Goal: Task Accomplishment & Management: Manage account settings

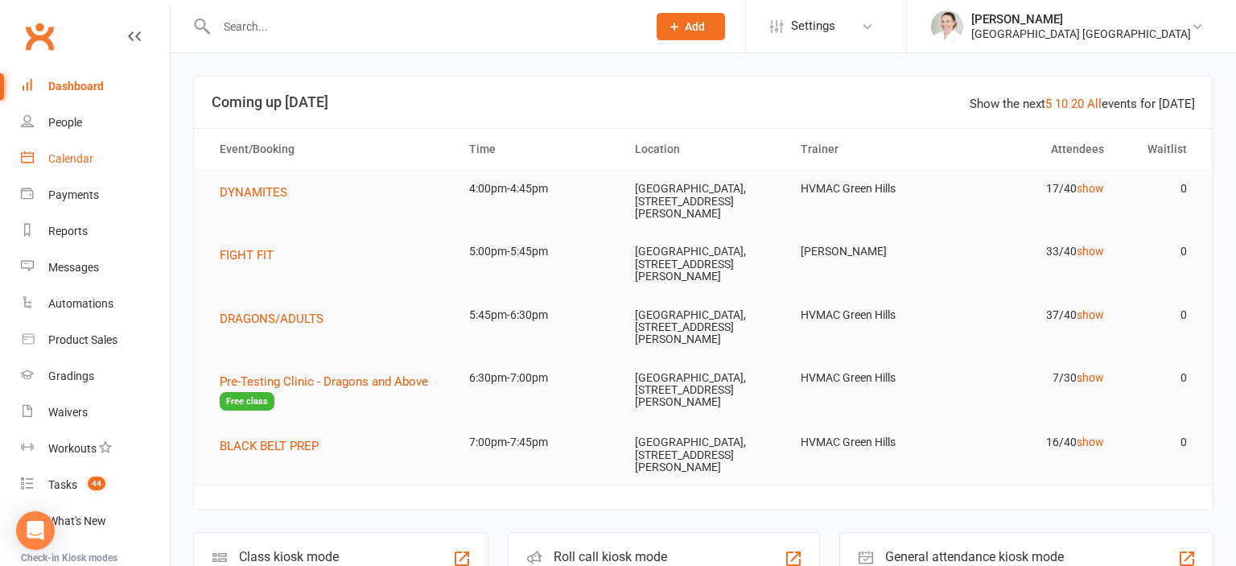
click at [64, 163] on div "Calendar" at bounding box center [70, 158] width 45 height 13
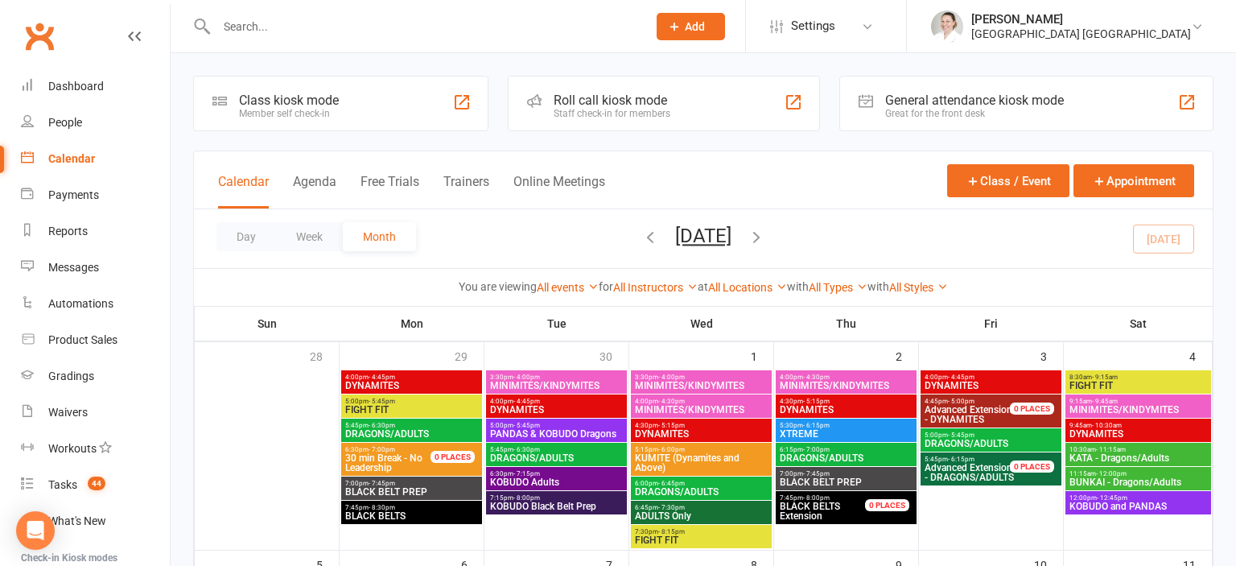
click at [394, 405] on span "FIGHT FIT" at bounding box center [411, 410] width 134 height 10
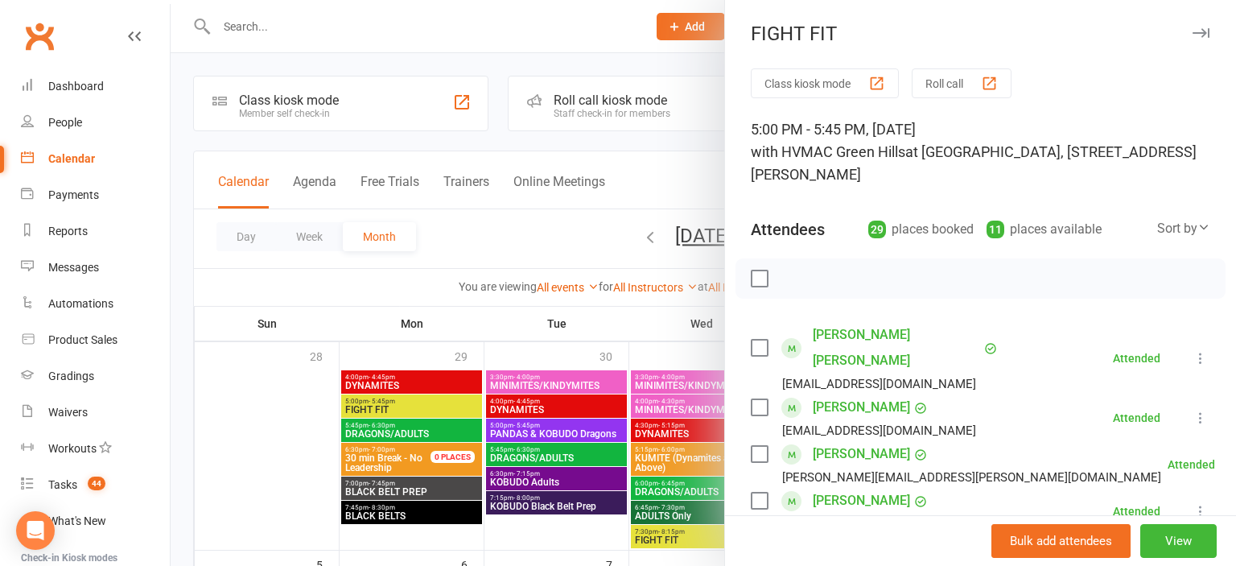
click at [591, 220] on div at bounding box center [703, 283] width 1065 height 566
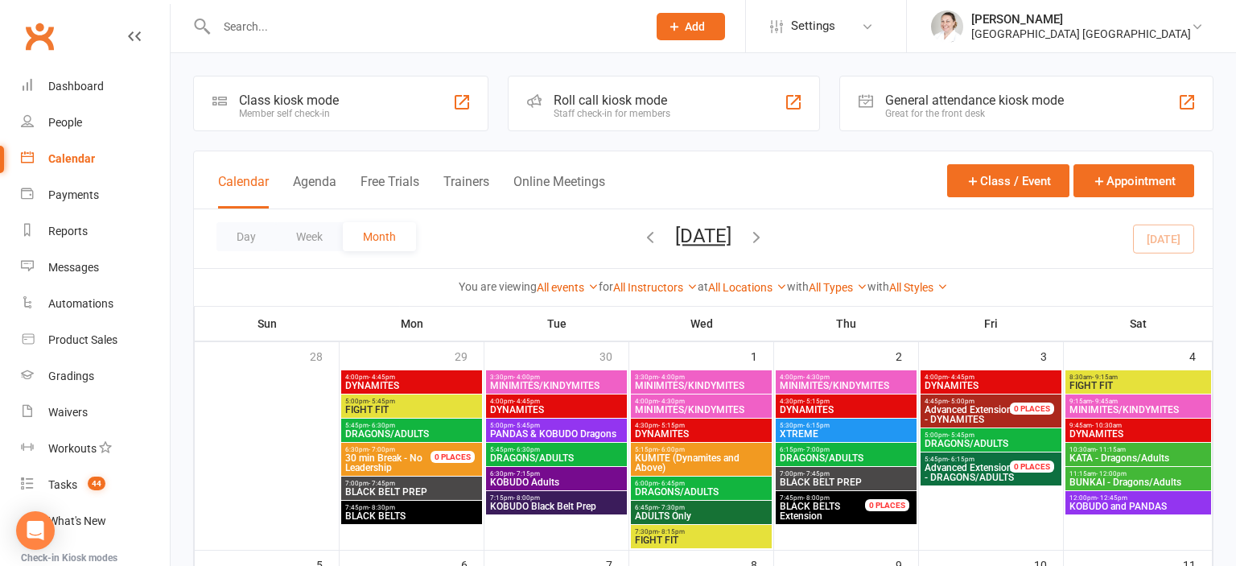
click at [698, 533] on span "7:30pm - 8:15pm" at bounding box center [701, 531] width 134 height 7
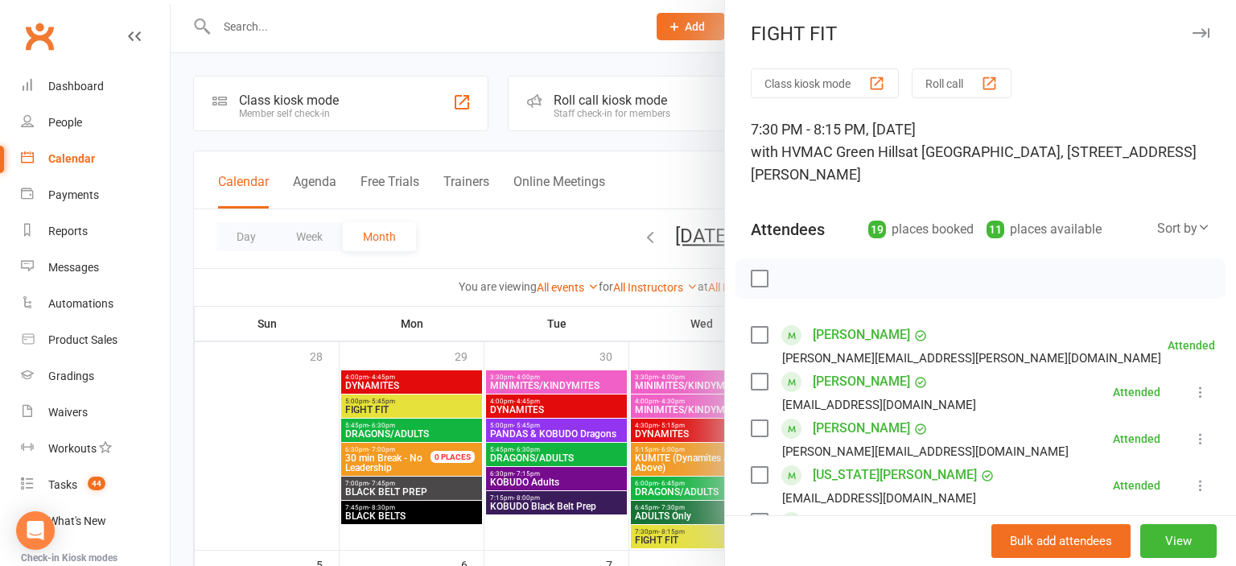
click at [672, 179] on div at bounding box center [703, 283] width 1065 height 566
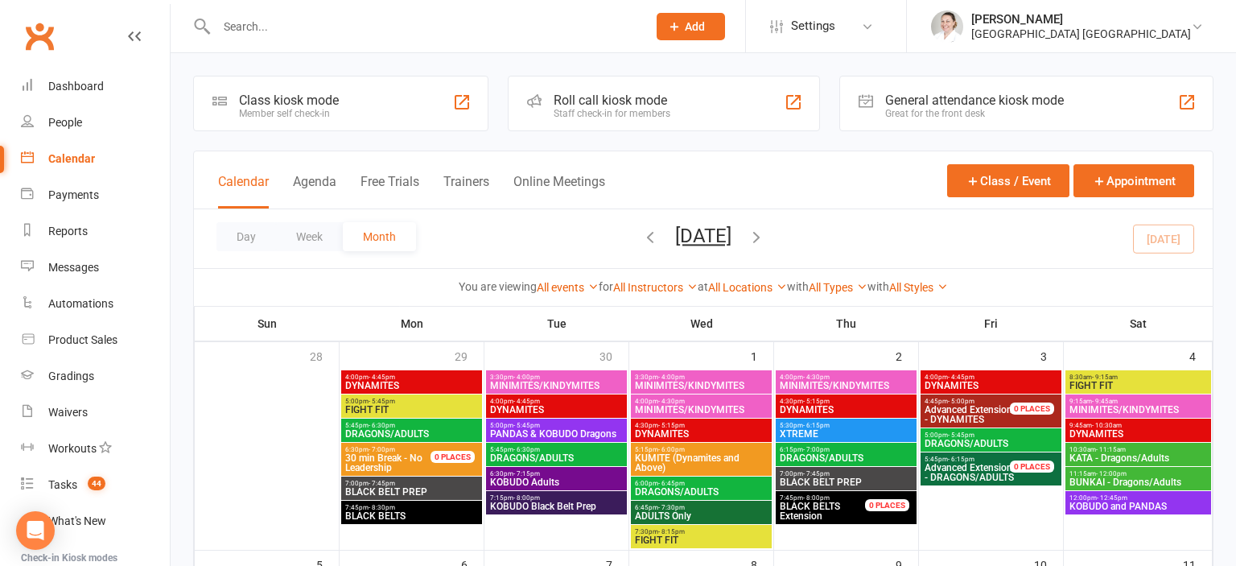
click at [1123, 382] on span "FIGHT FIT" at bounding box center [1137, 386] width 139 height 10
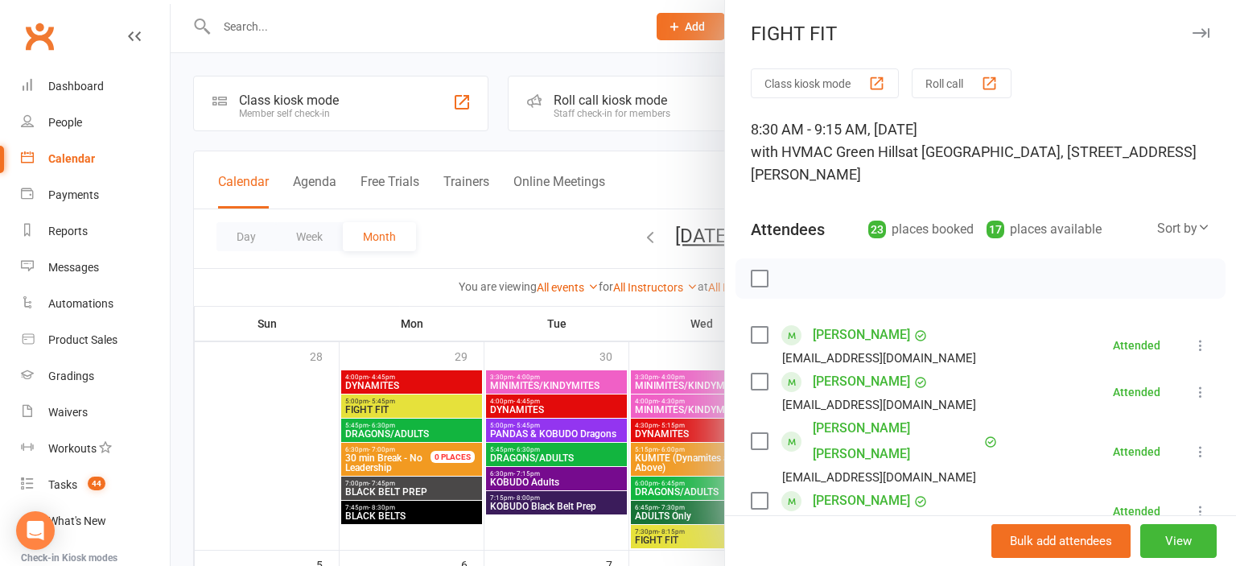
click at [643, 178] on div at bounding box center [703, 283] width 1065 height 566
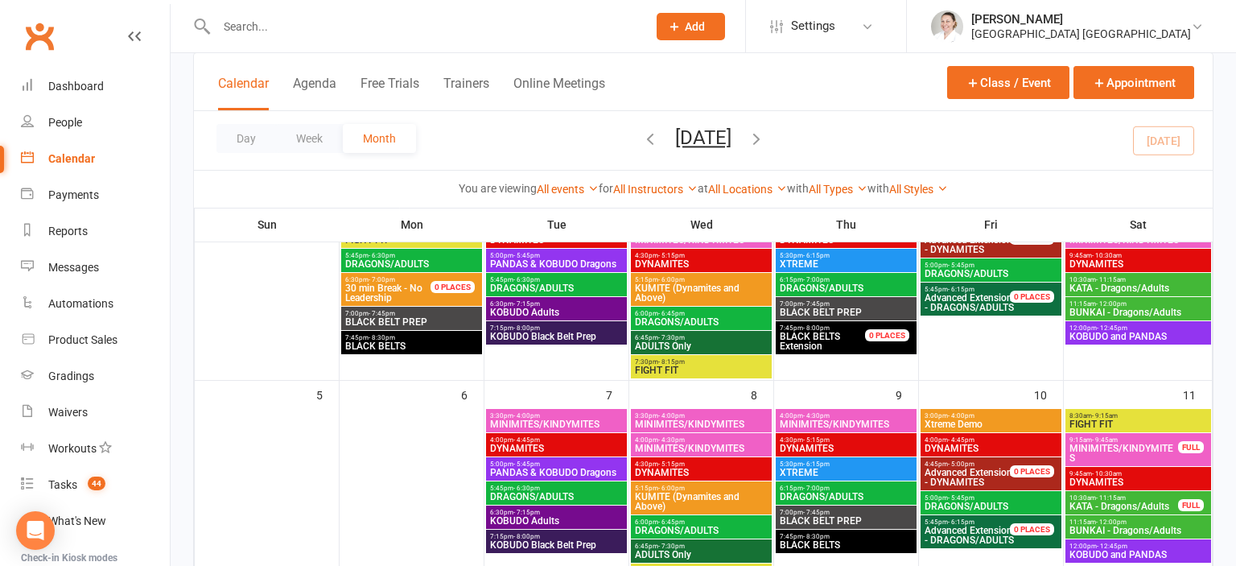
scroll to position [340, 0]
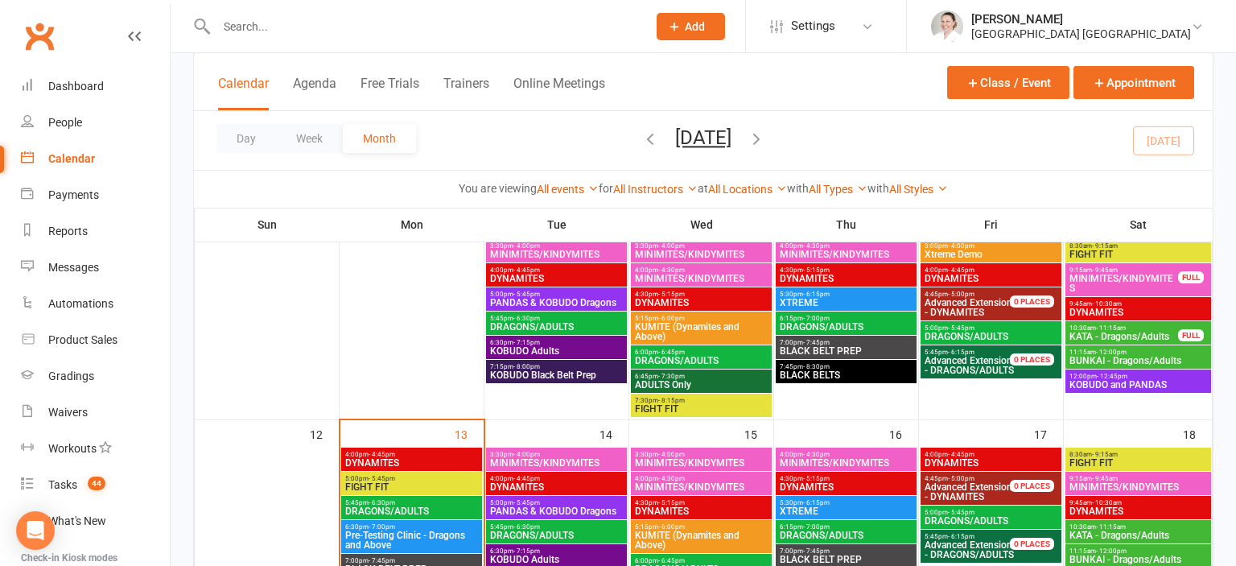
click at [677, 410] on span "FIGHT FIT" at bounding box center [701, 409] width 134 height 10
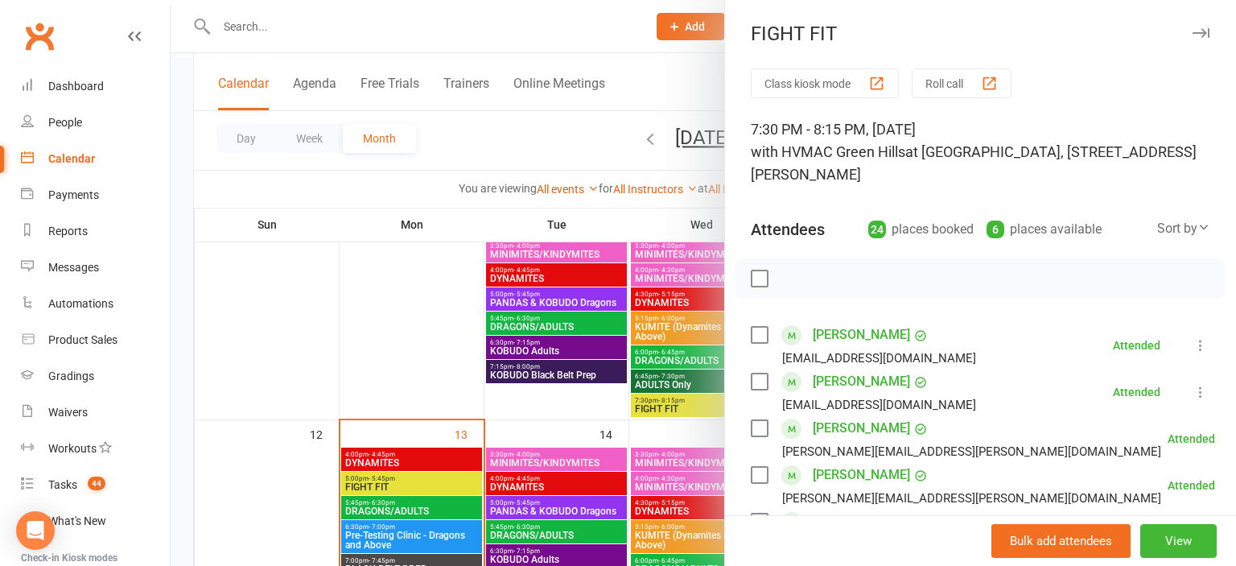
click at [552, 148] on div at bounding box center [703, 283] width 1065 height 566
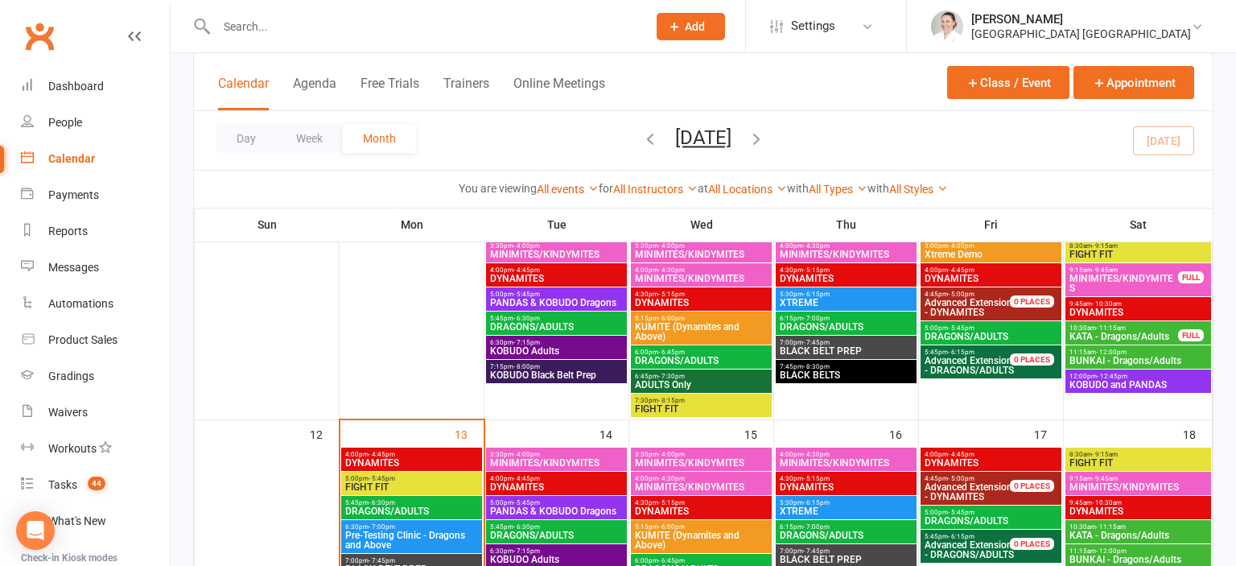
click at [1117, 249] on span "FIGHT FIT" at bounding box center [1137, 254] width 139 height 10
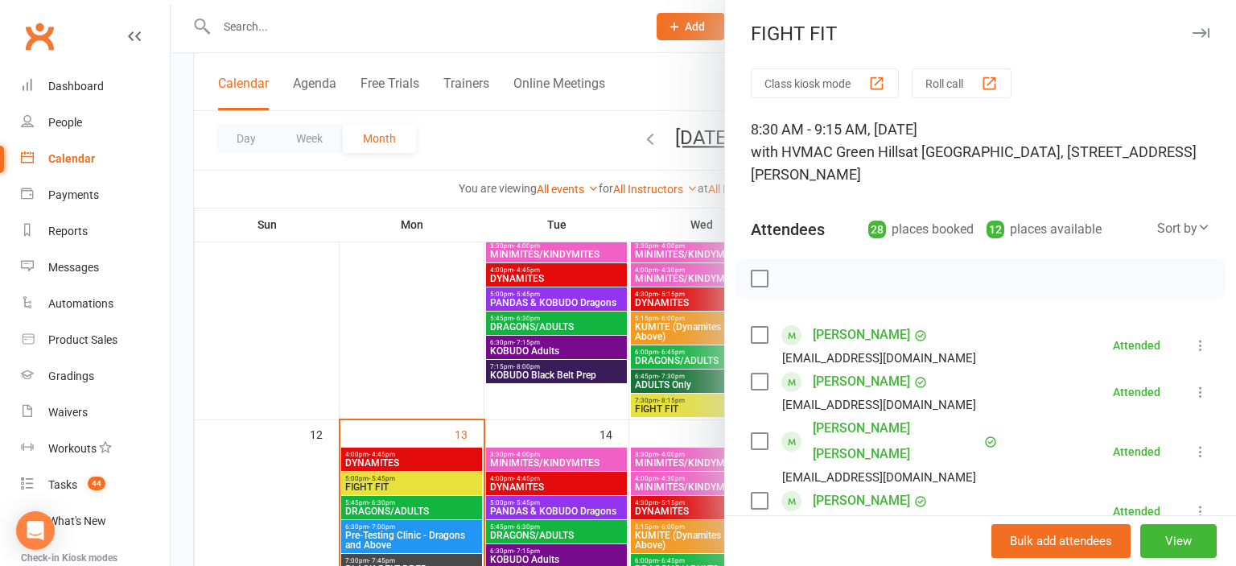
click at [566, 134] on div at bounding box center [703, 283] width 1065 height 566
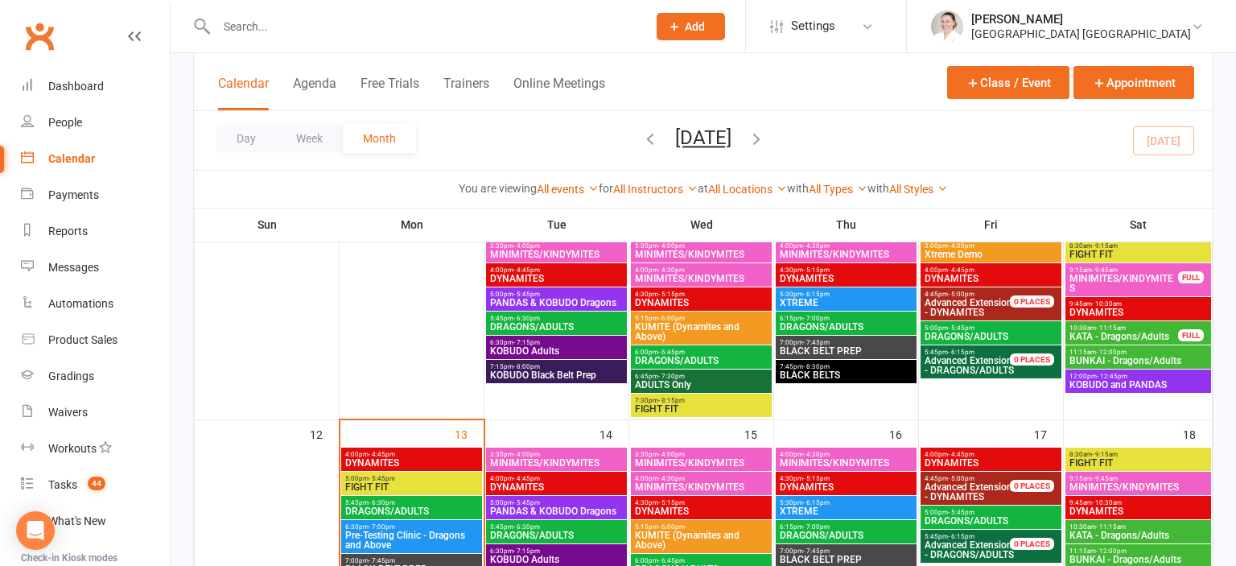
click at [274, 28] on input "text" at bounding box center [424, 26] width 424 height 23
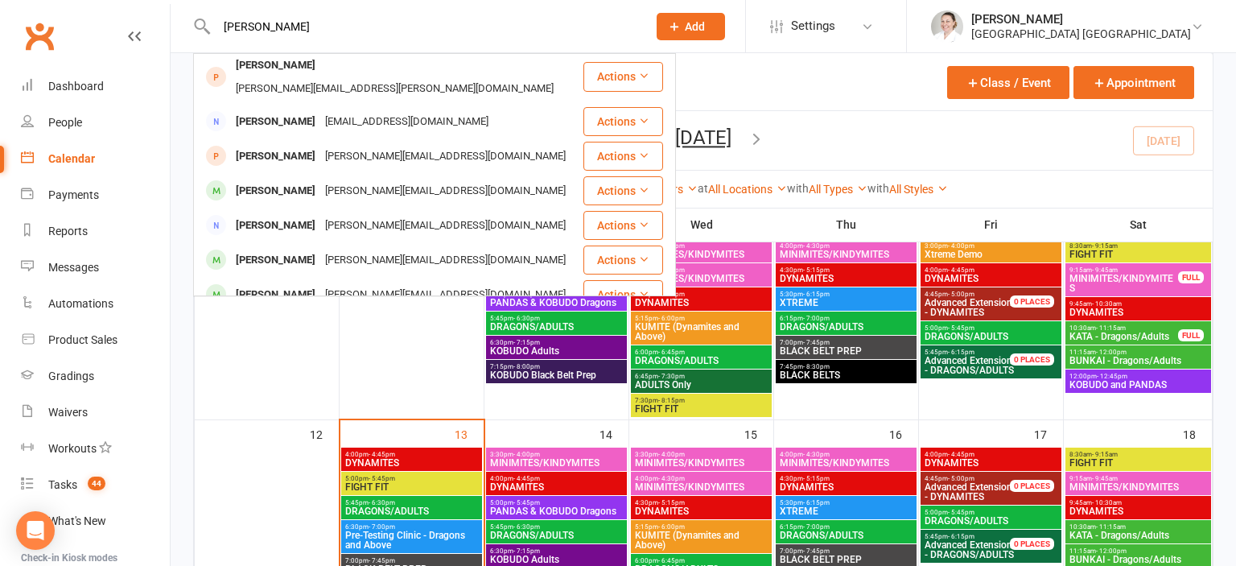
scroll to position [0, 0]
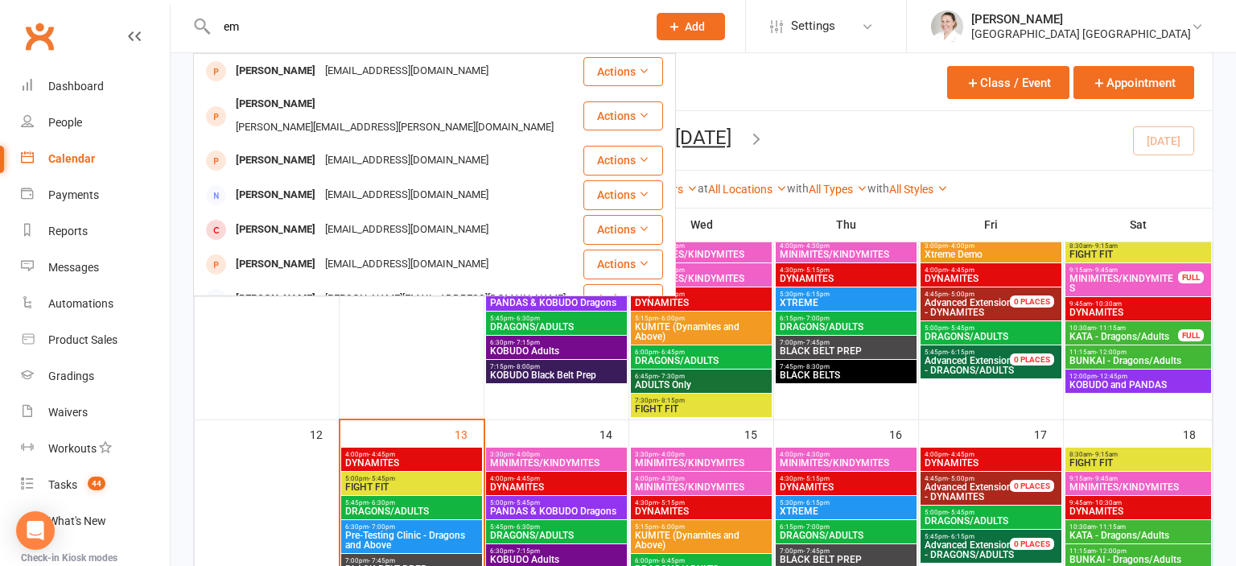
type input "e"
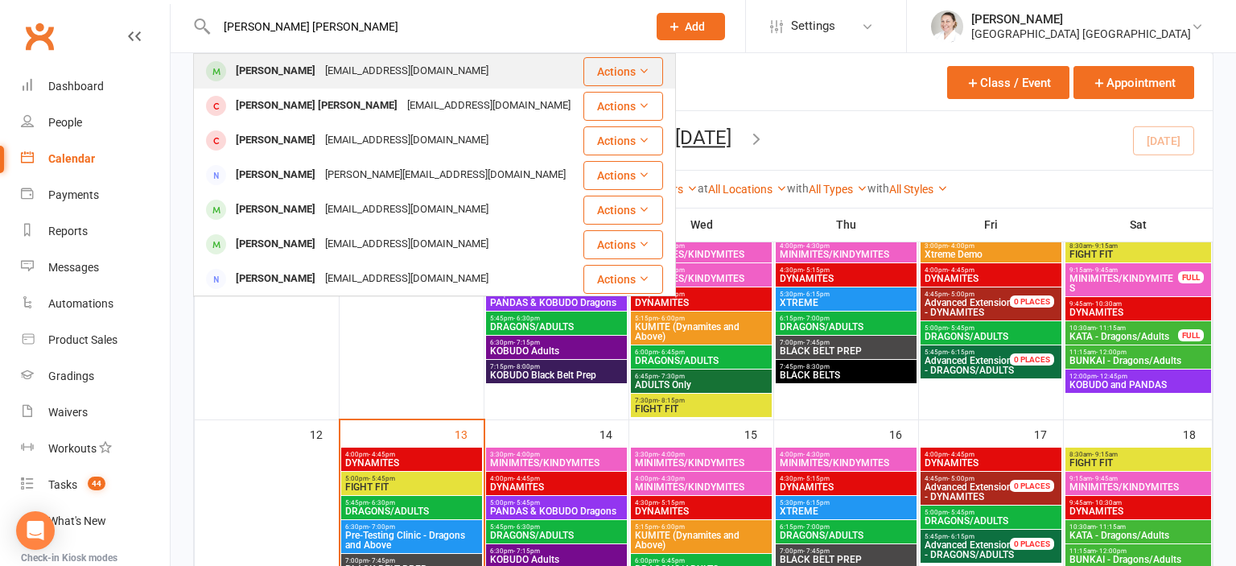
type input "[PERSON_NAME] [PERSON_NAME]"
click at [362, 69] on div "[EMAIL_ADDRESS][DOMAIN_NAME]" at bounding box center [406, 71] width 173 height 23
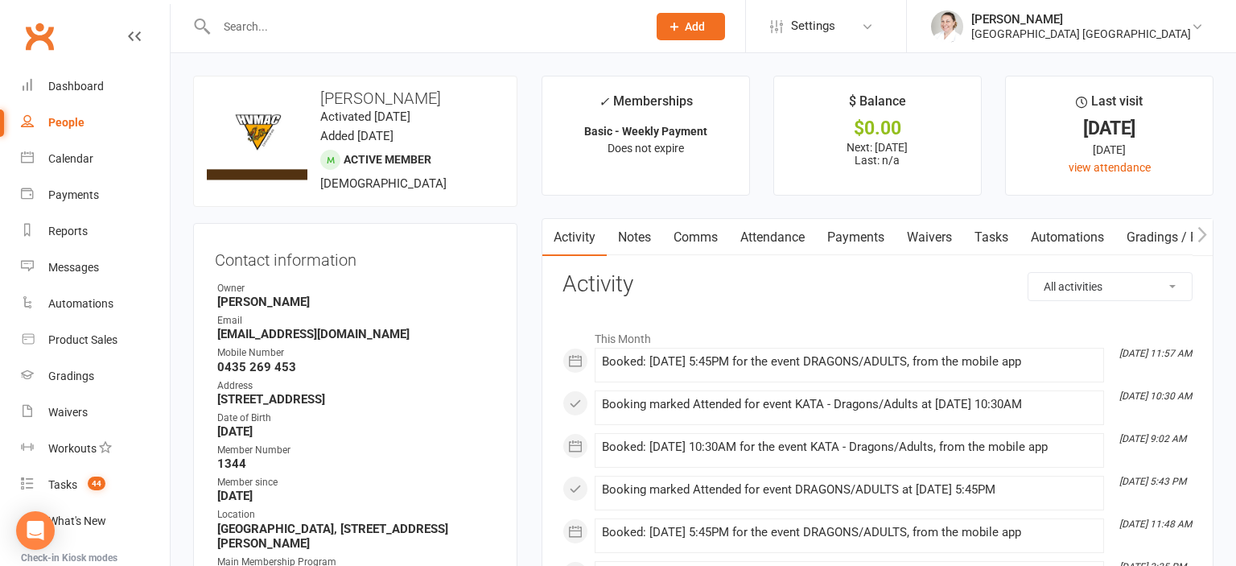
click at [756, 191] on ul "✓ Memberships Basic - Weekly Payment Does not expire $ Balance $0.00 Next: [DAT…" at bounding box center [877, 136] width 672 height 120
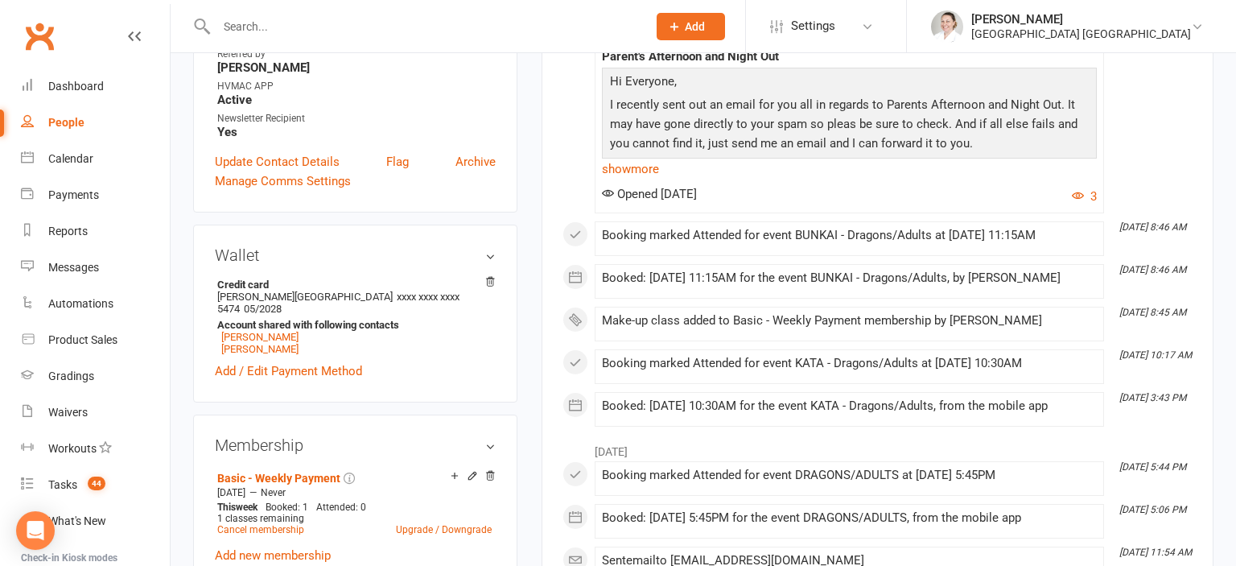
scroll to position [573, 0]
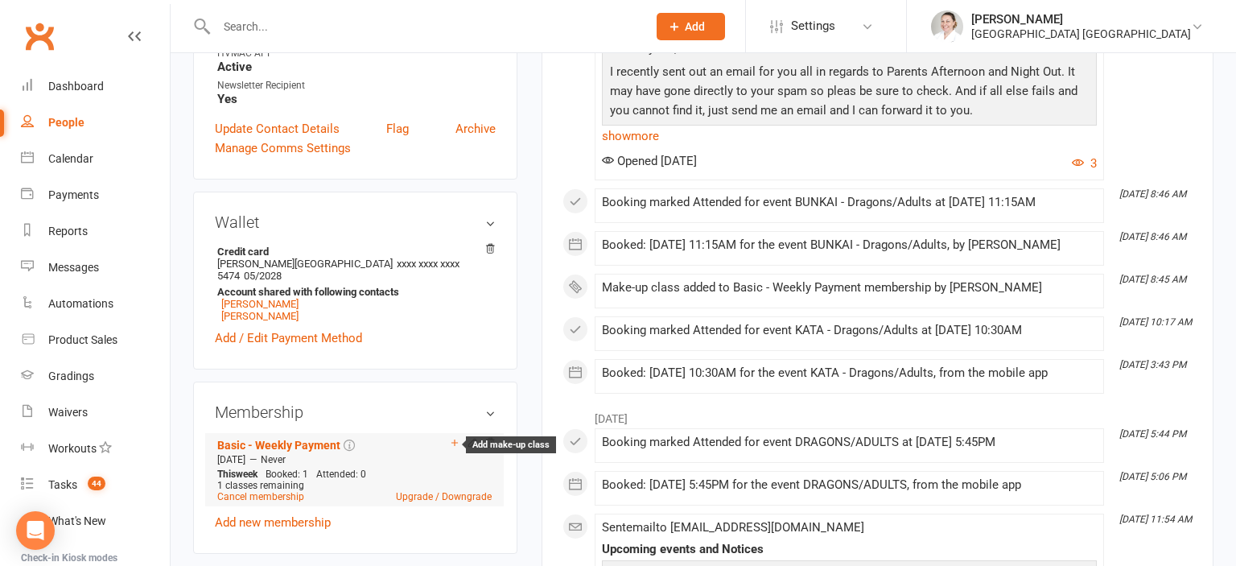
click at [449, 437] on icon at bounding box center [454, 442] width 11 height 11
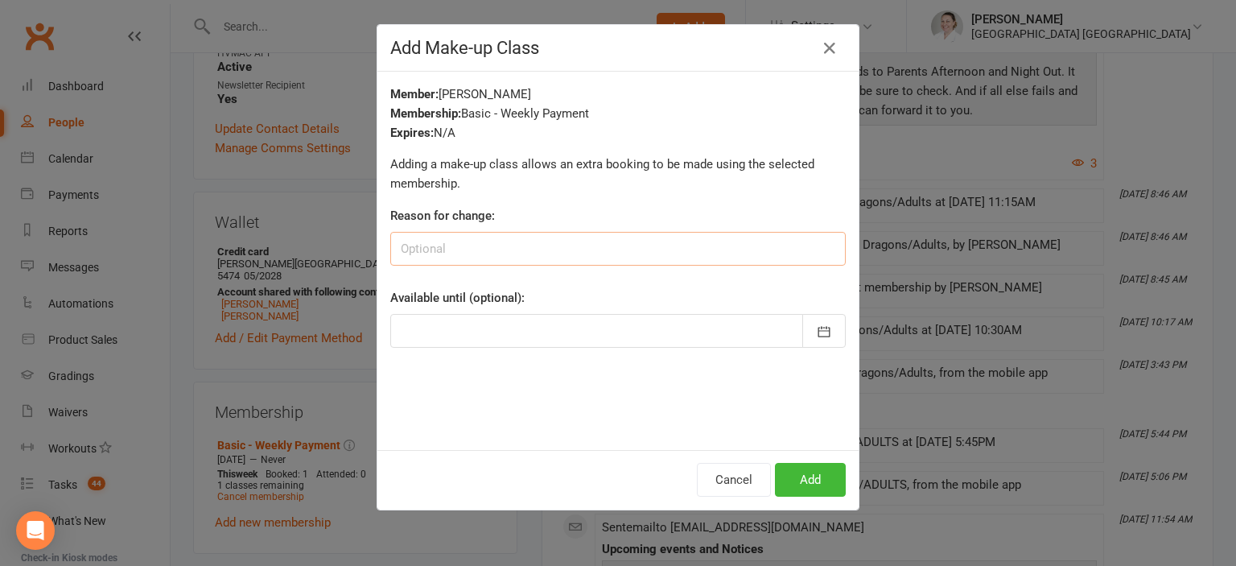
click at [484, 250] on input at bounding box center [617, 249] width 455 height 34
type input "Extra Lesson - PAID"
click at [816, 486] on button "Add" at bounding box center [810, 480] width 71 height 34
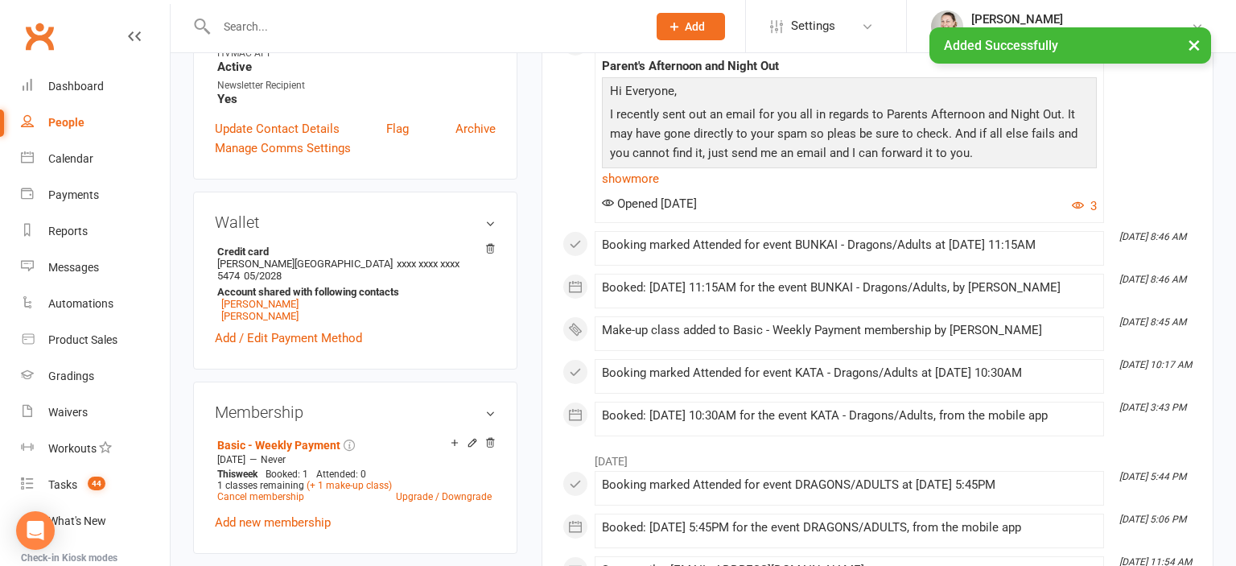
scroll to position [64, 0]
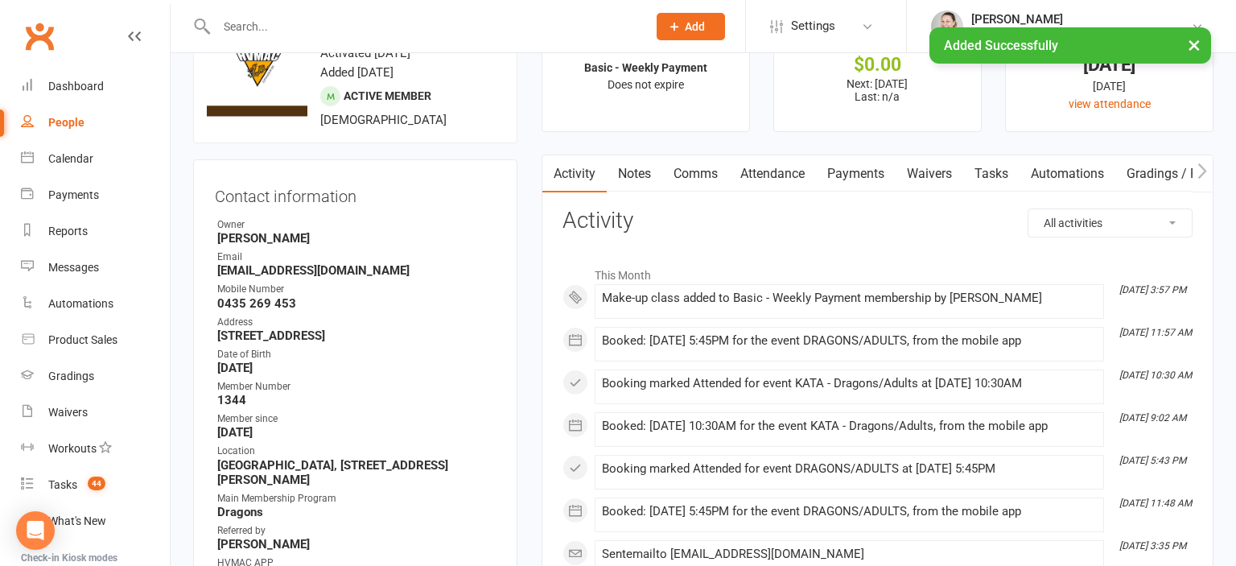
click at [778, 169] on link "Attendance" at bounding box center [772, 173] width 87 height 37
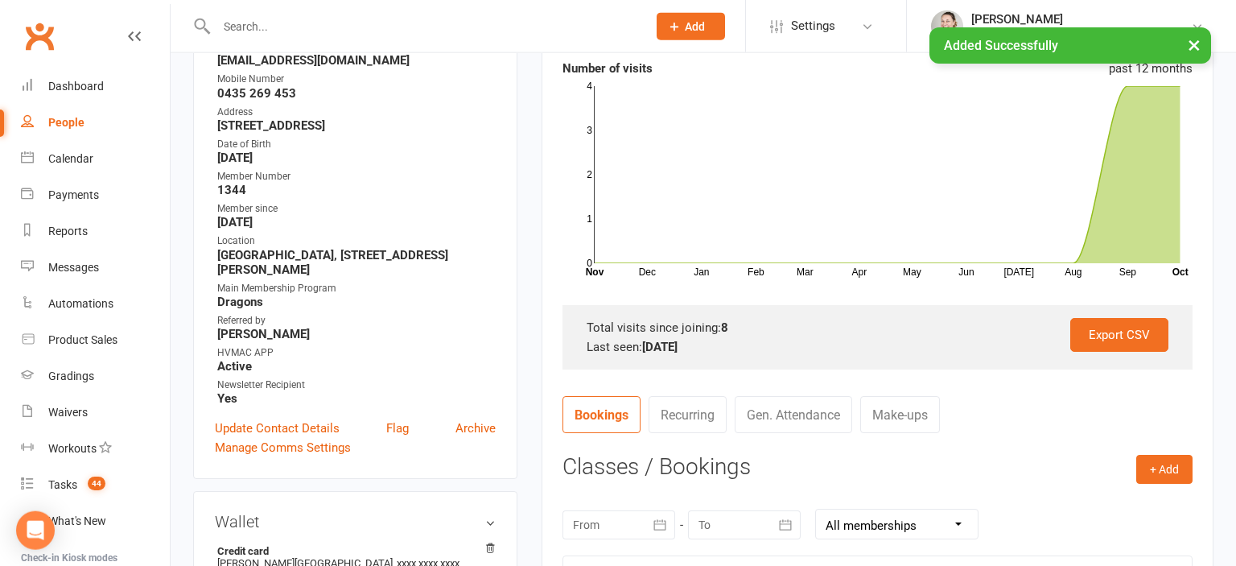
scroll to position [319, 0]
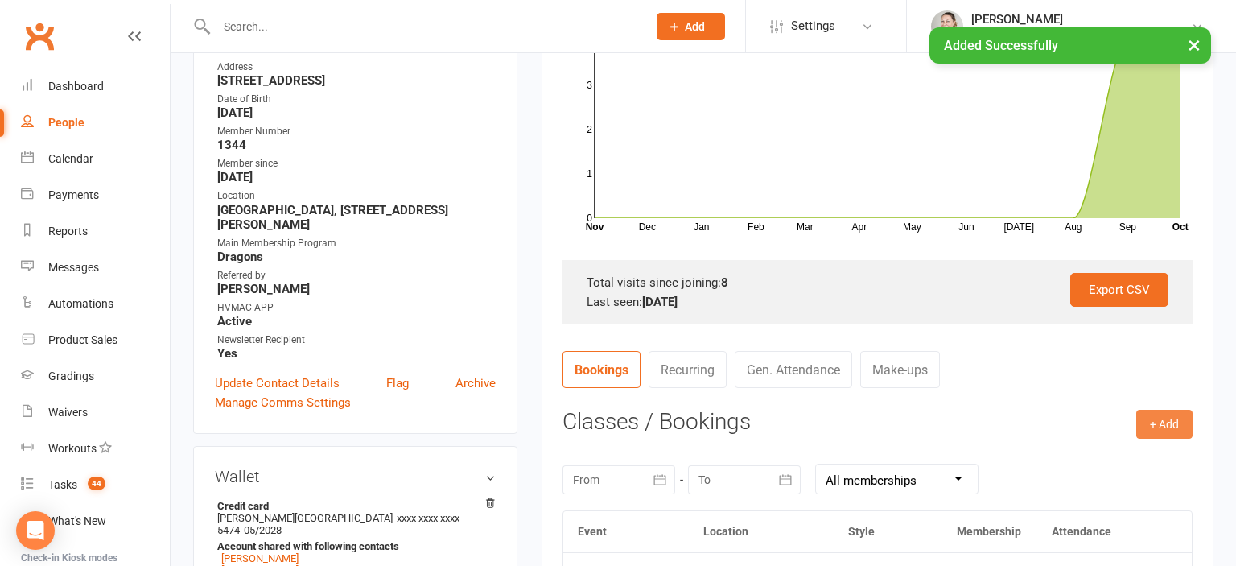
click at [1157, 426] on button "+ Add" at bounding box center [1164, 424] width 56 height 29
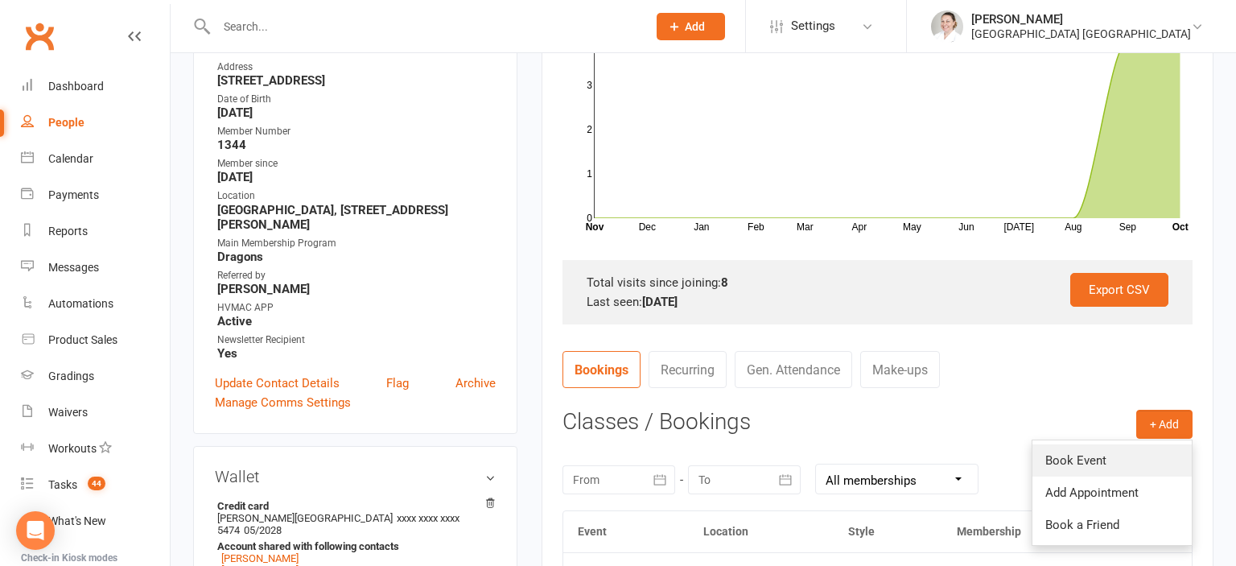
click at [1105, 463] on link "Book Event" at bounding box center [1111, 460] width 159 height 32
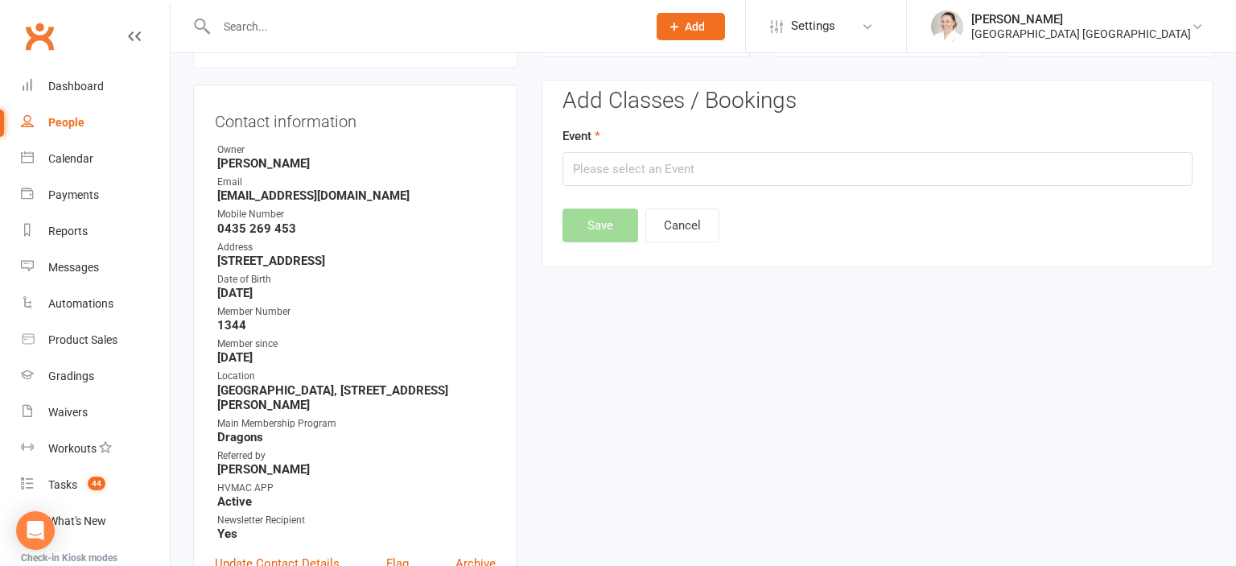
scroll to position [138, 0]
click at [672, 171] on input "text" at bounding box center [877, 170] width 630 height 34
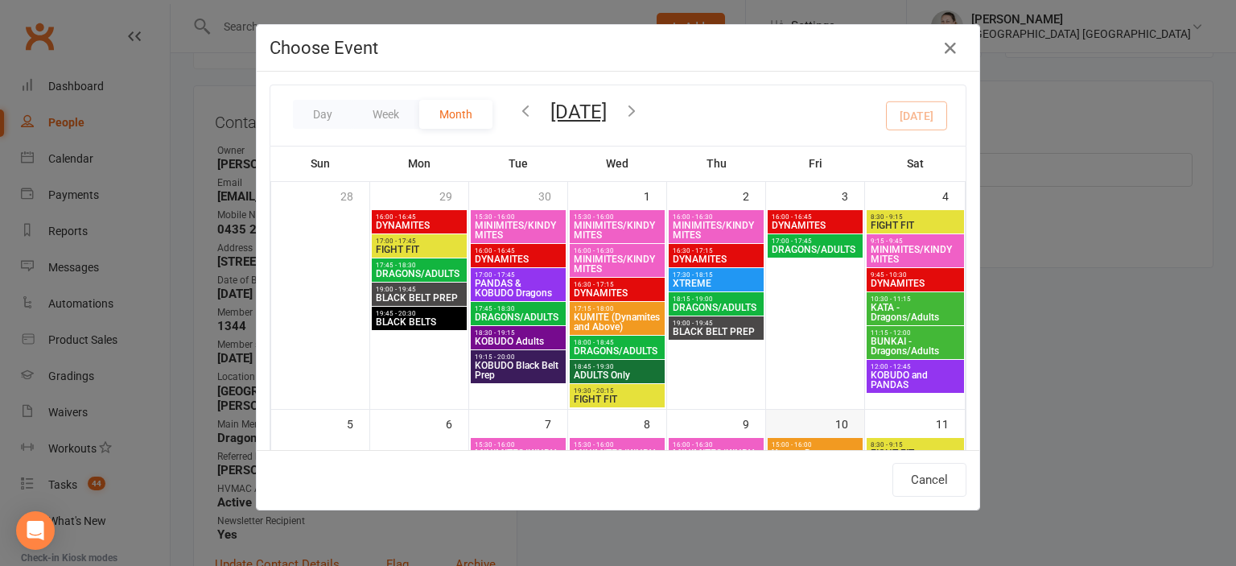
scroll to position [266, 0]
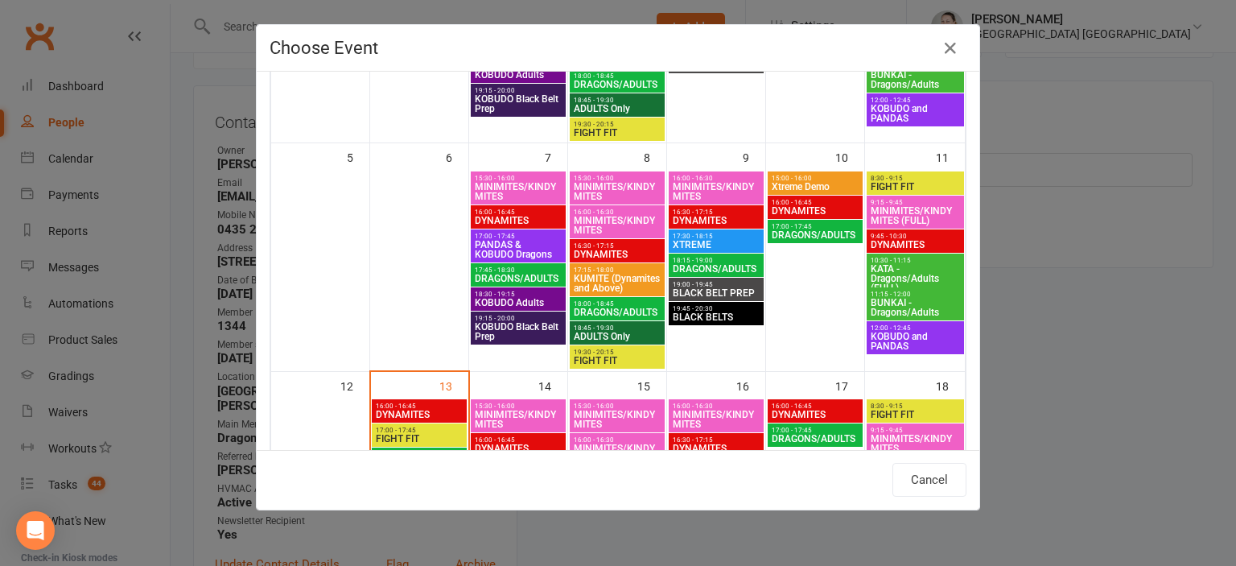
click at [919, 304] on span "BUNKAI - Dragons/Adults" at bounding box center [915, 307] width 91 height 19
type input "BUNKAI - Dragons/Adults - [DATE] 11:15:00 AM"
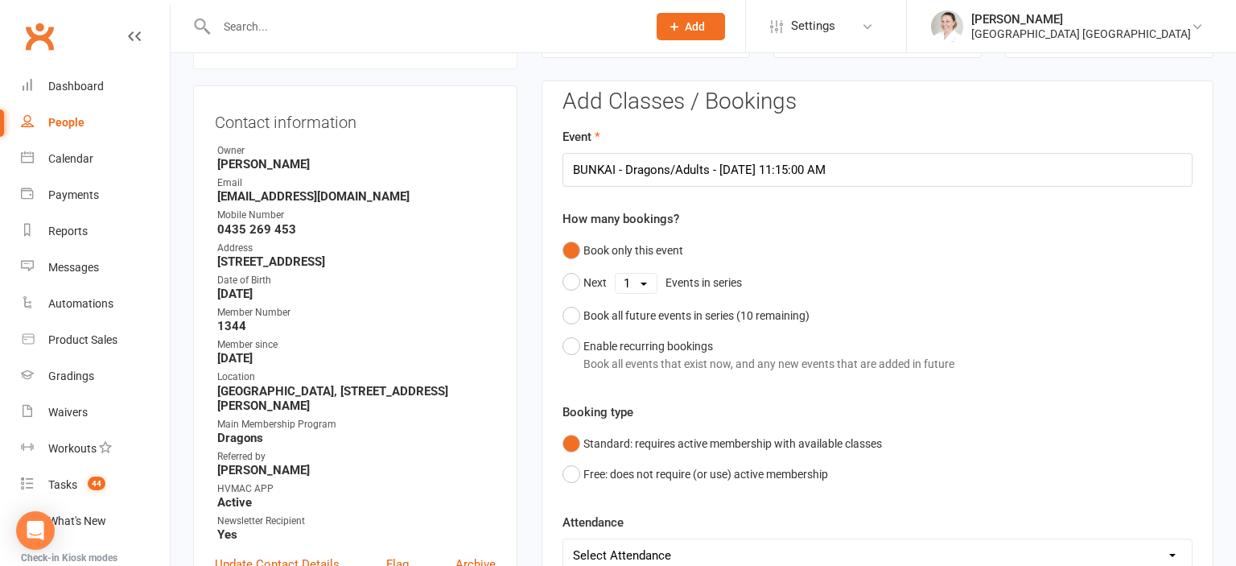
scroll to position [393, 0]
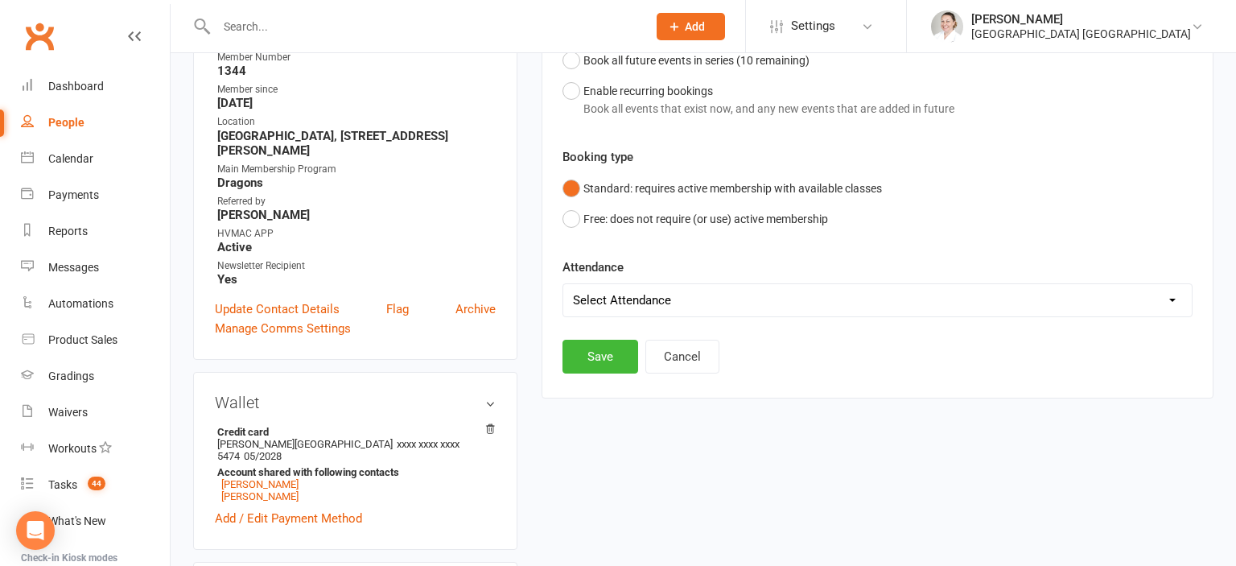
click at [563, 284] on select "Select Attendance Attended Absent" at bounding box center [877, 300] width 628 height 32
select select "0"
click option "Attended" at bounding box center [0, 0] width 0 height 0
click at [615, 354] on button "Save" at bounding box center [600, 357] width 76 height 34
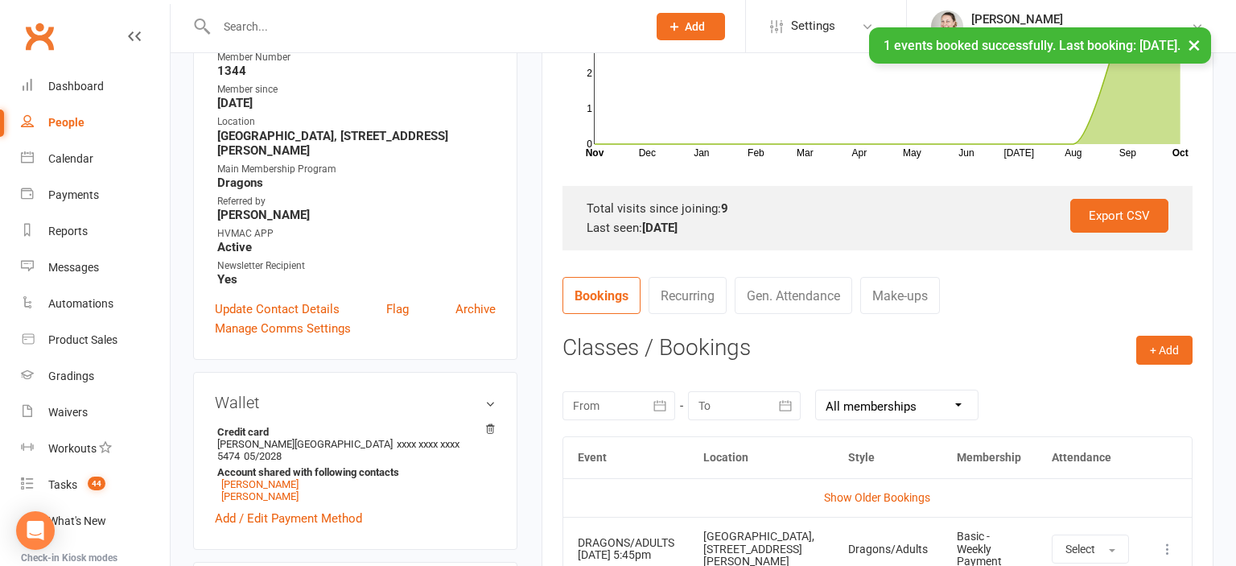
scroll to position [477, 0]
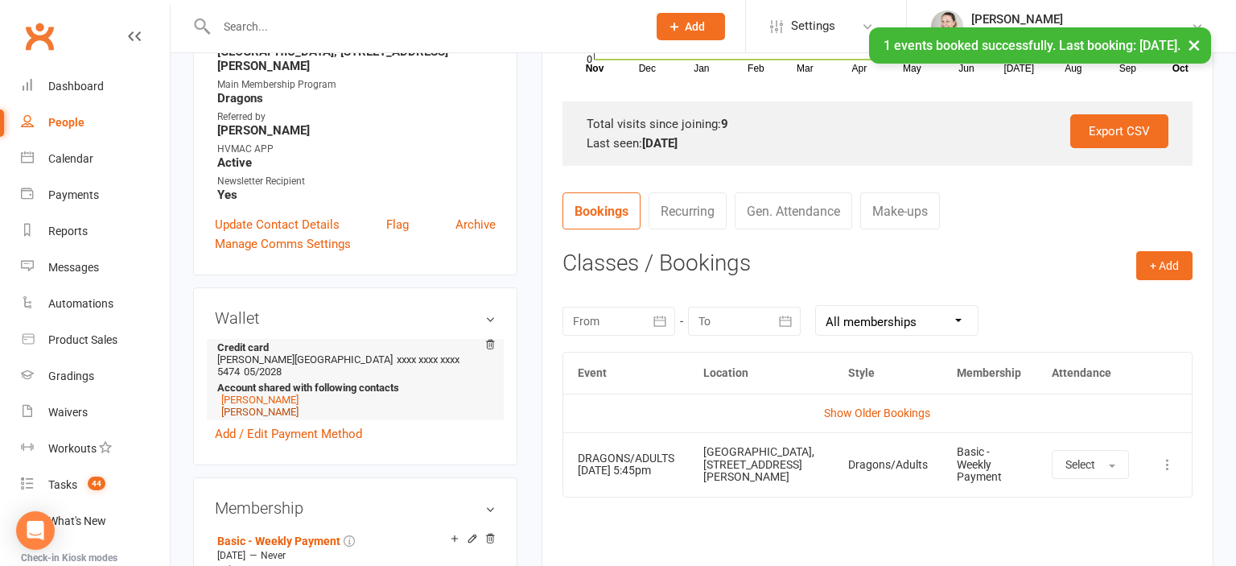
click at [259, 405] on link "[PERSON_NAME]" at bounding box center [259, 411] width 77 height 12
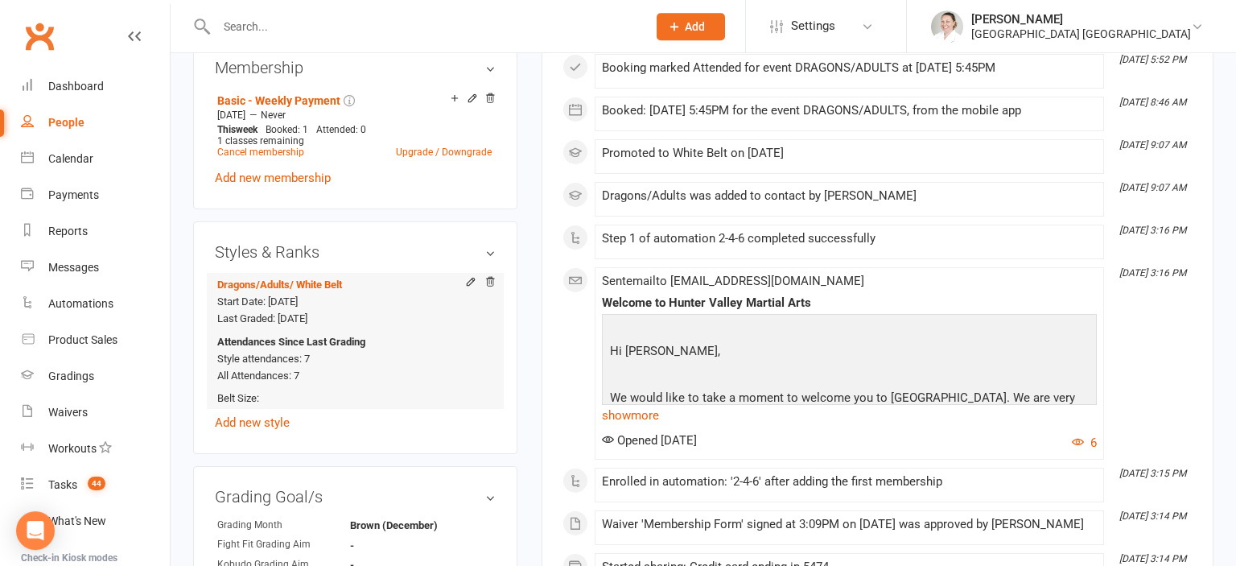
scroll to position [850, 0]
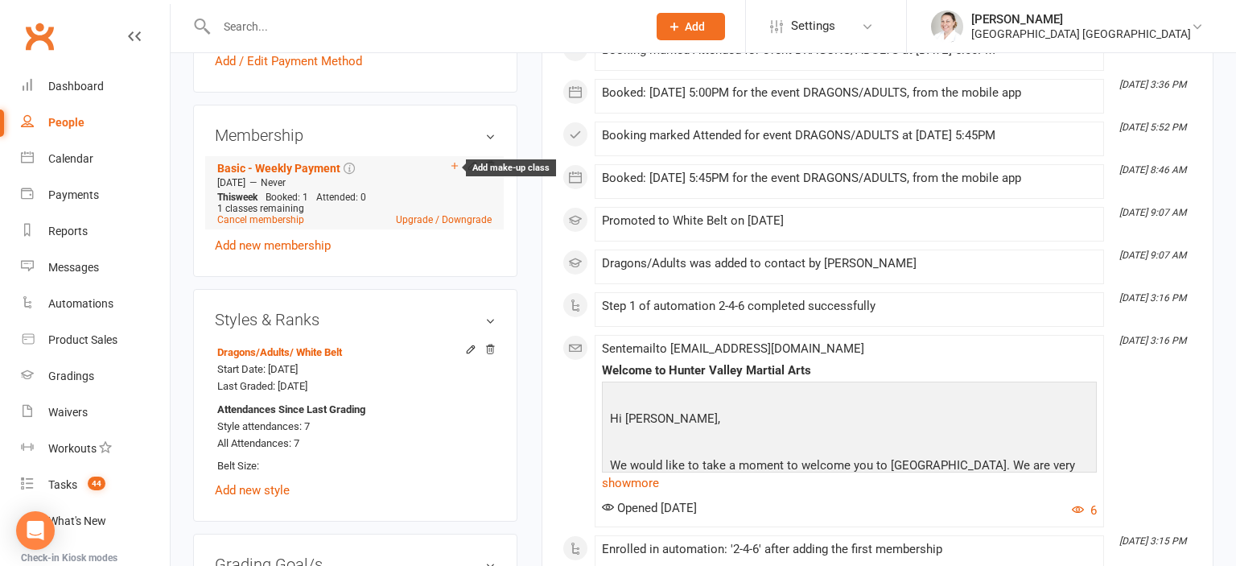
click at [455, 160] on icon at bounding box center [454, 165] width 11 height 11
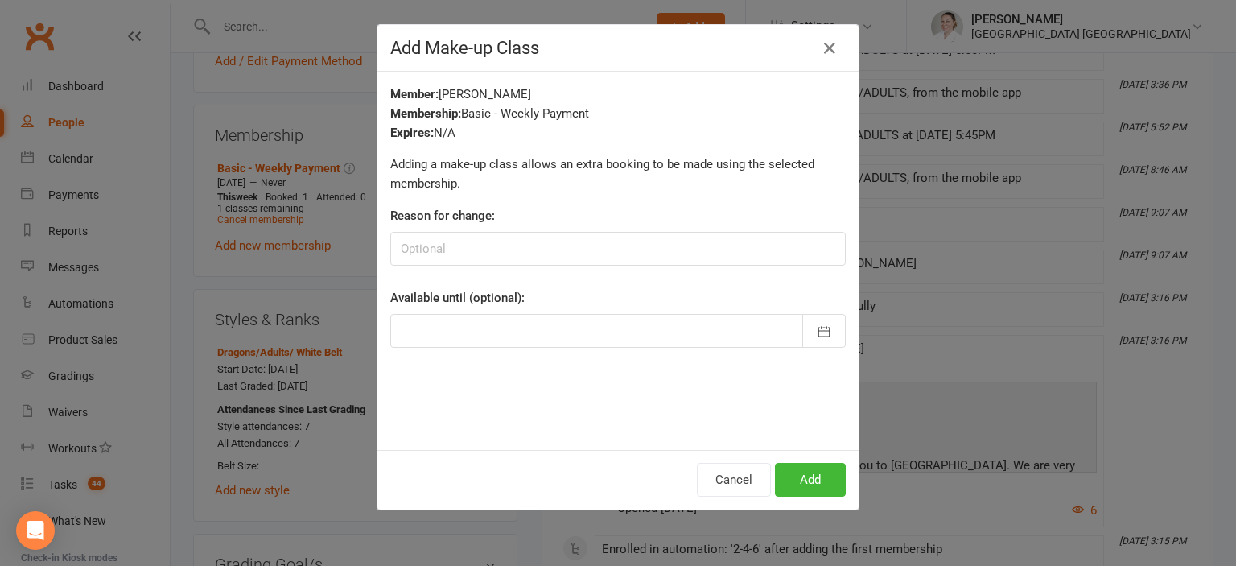
click at [557, 230] on div "Reason for change:" at bounding box center [617, 236] width 455 height 60
click at [558, 245] on input at bounding box center [617, 249] width 455 height 34
type input "Extra Lesson - PAID"
click at [811, 484] on button "Add" at bounding box center [810, 480] width 71 height 34
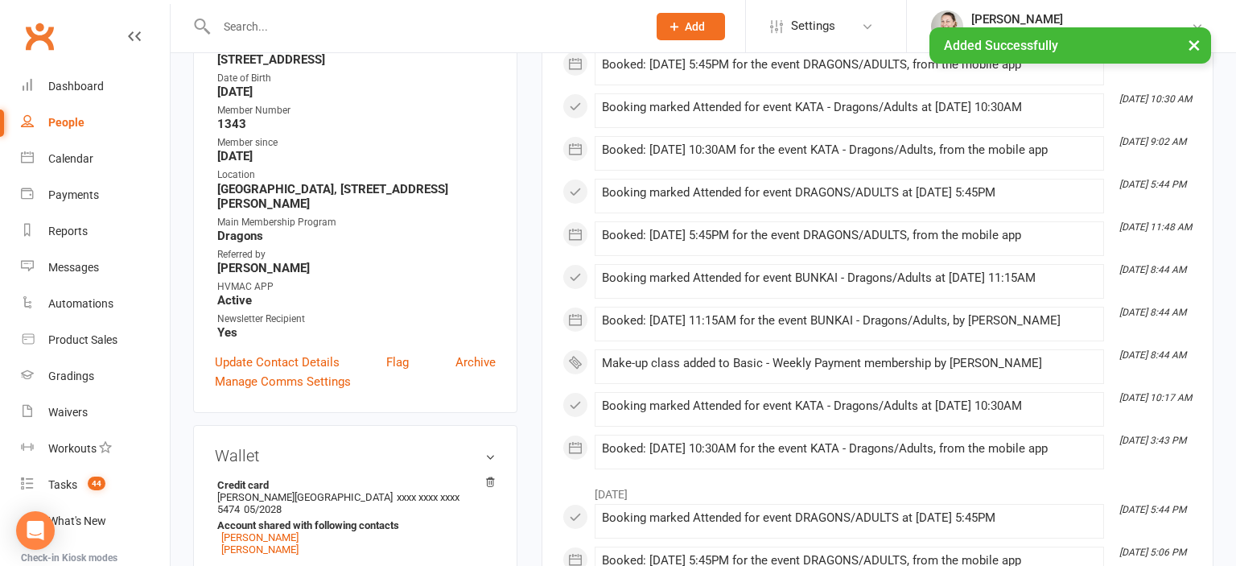
scroll to position [0, 0]
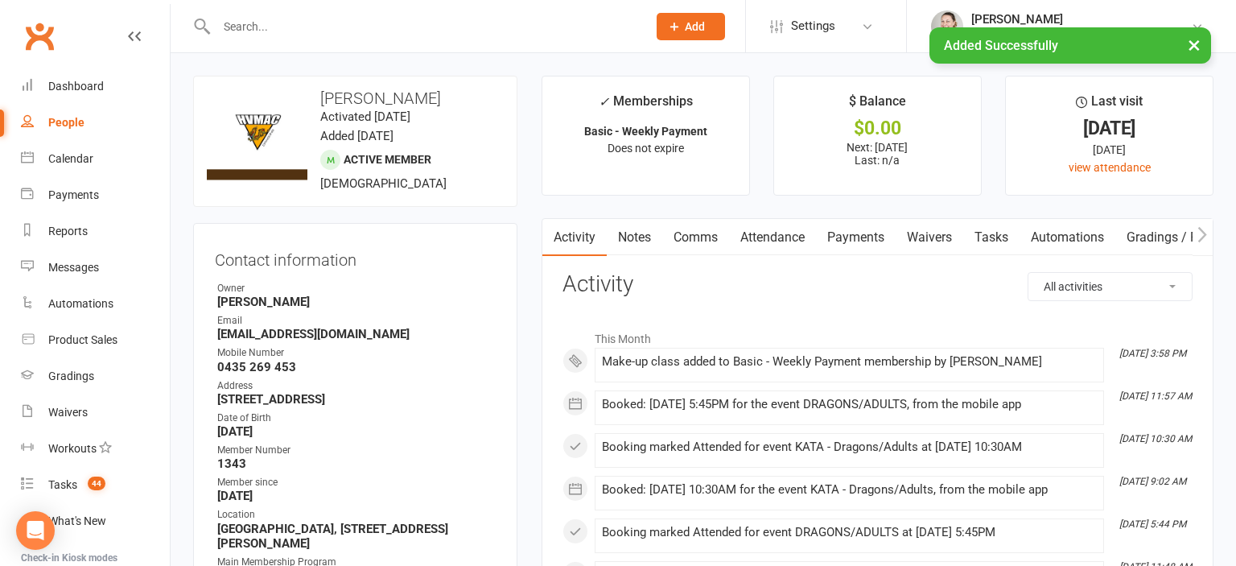
click at [777, 228] on link "Attendance" at bounding box center [772, 237] width 87 height 37
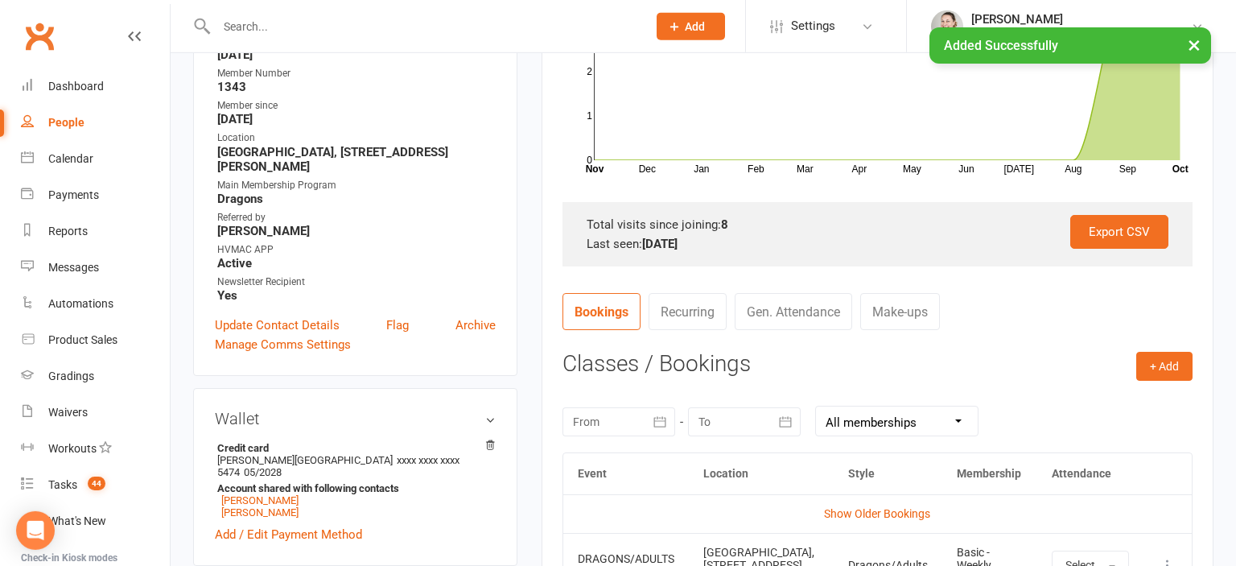
scroll to position [425, 0]
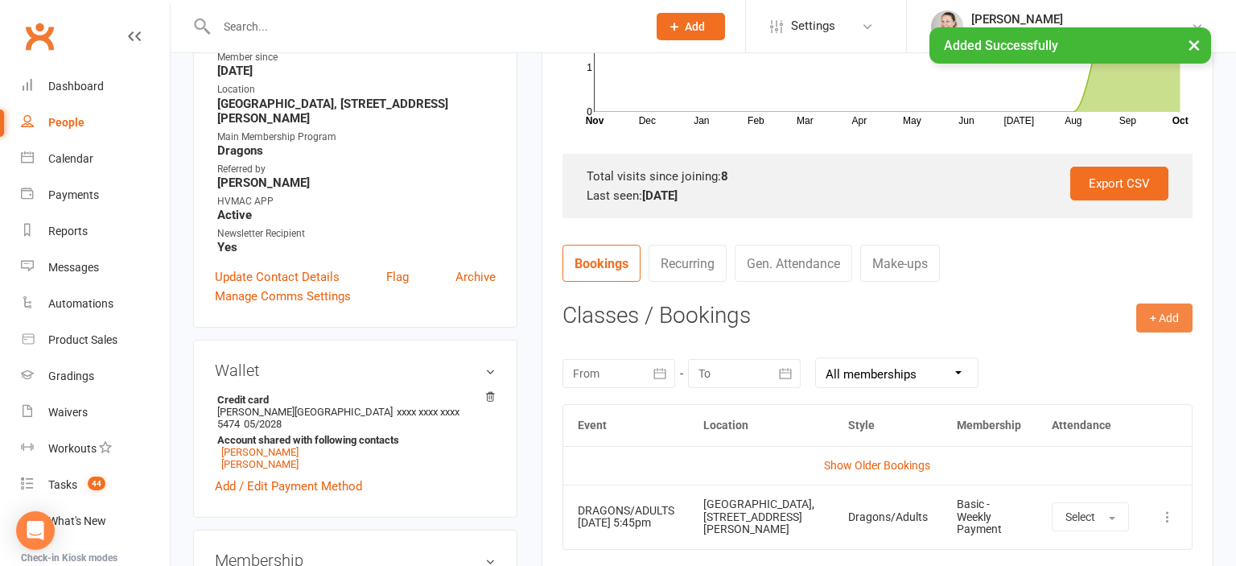
click at [1153, 307] on button "+ Add" at bounding box center [1164, 317] width 56 height 29
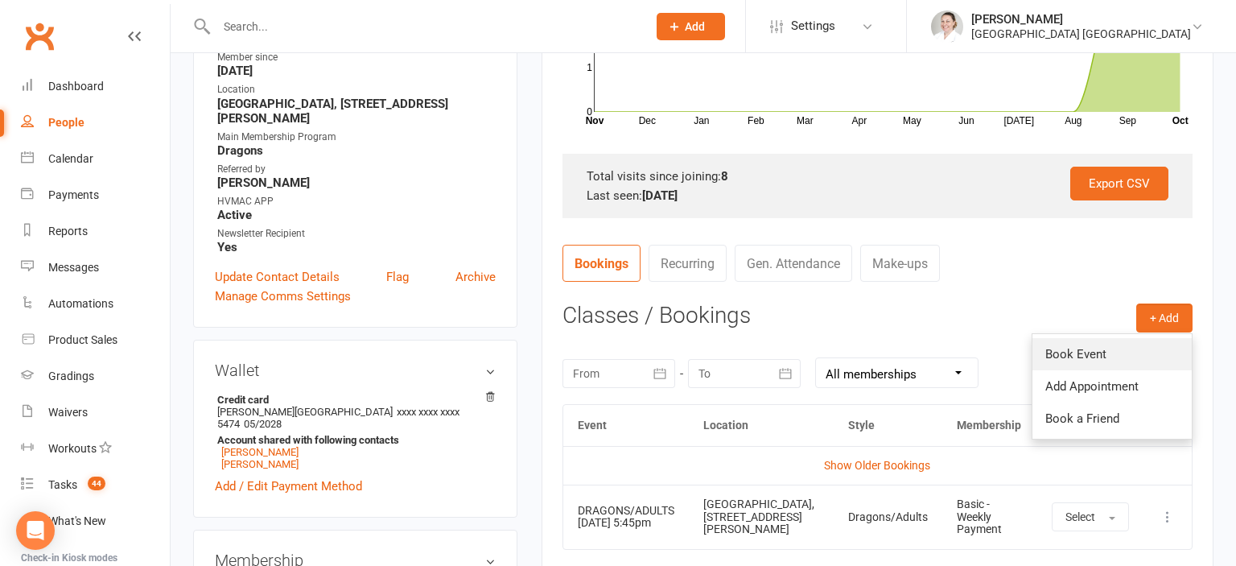
click at [1114, 352] on link "Book Event" at bounding box center [1111, 354] width 159 height 32
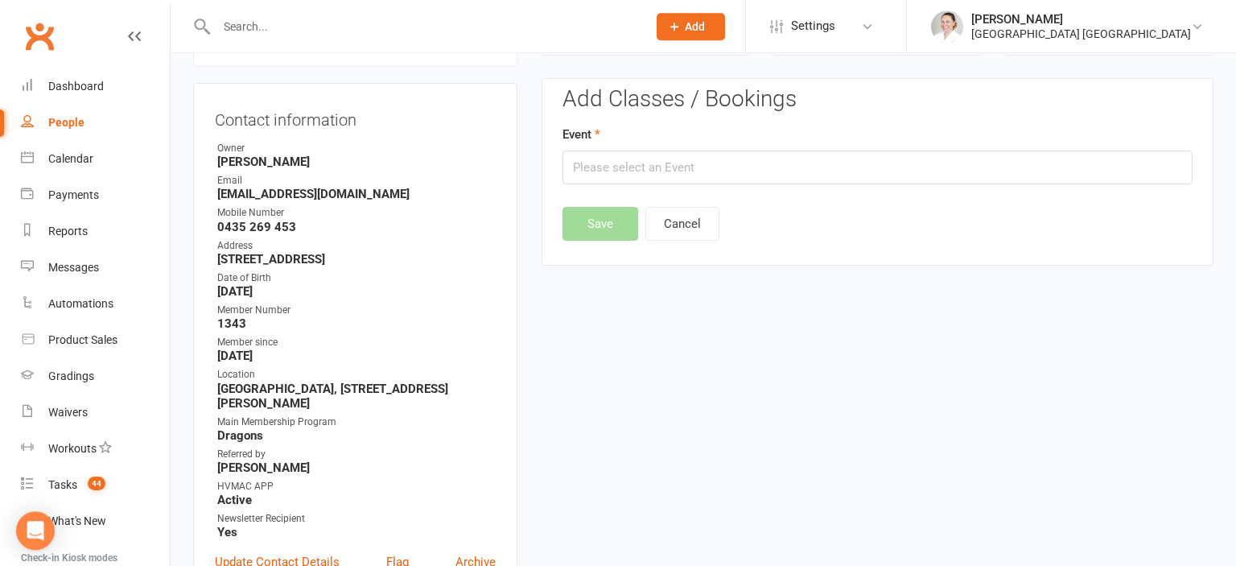
scroll to position [138, 0]
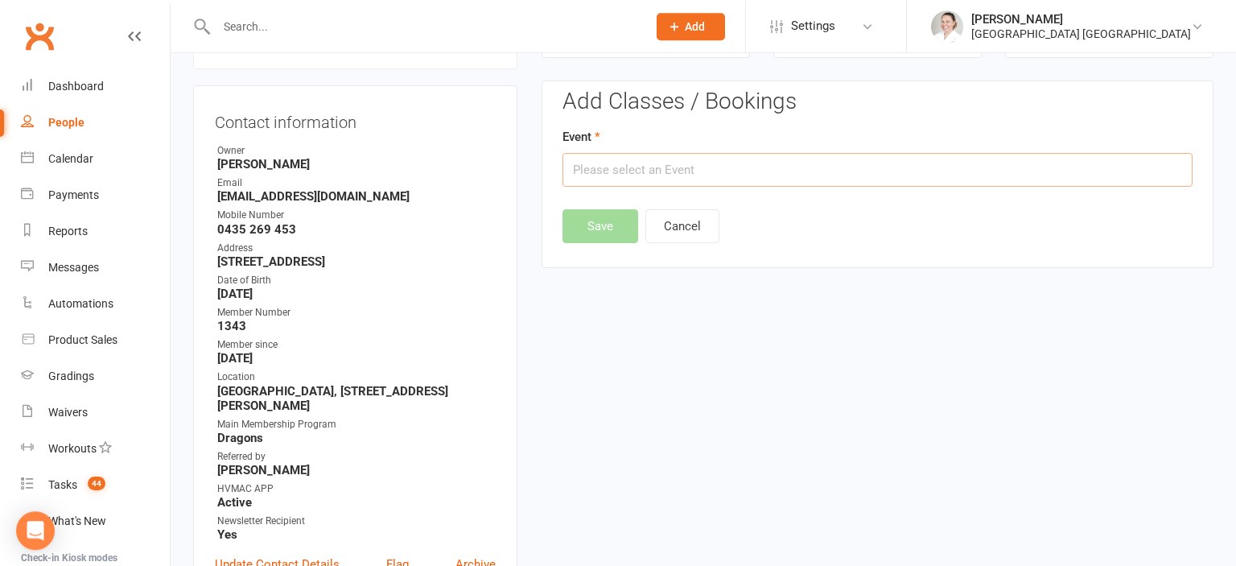
click at [646, 158] on input "text" at bounding box center [877, 170] width 630 height 34
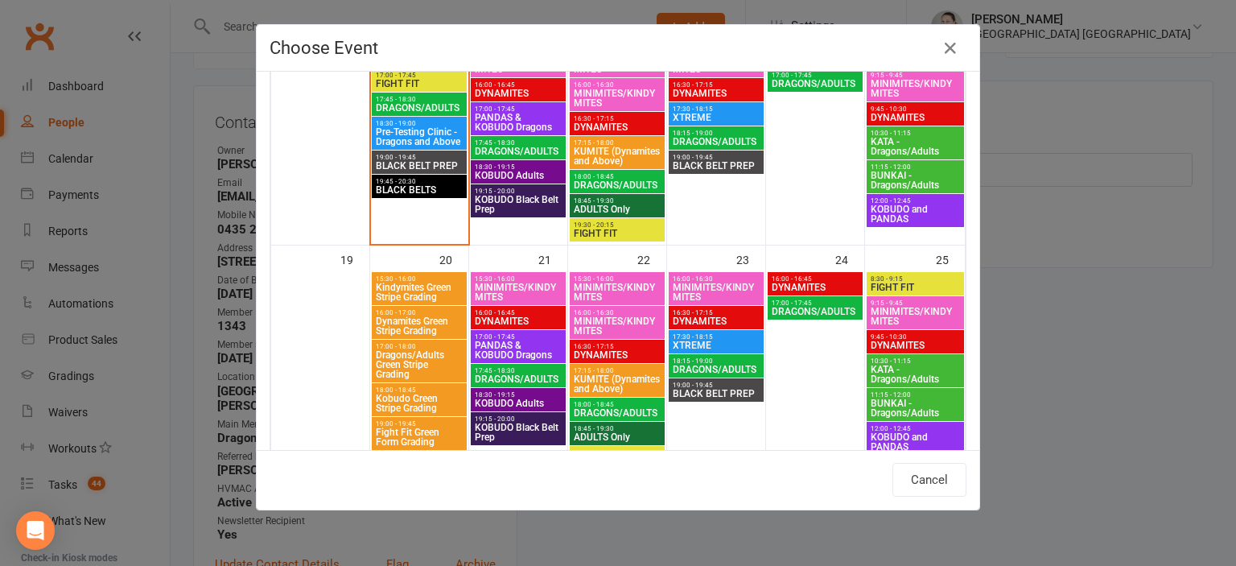
scroll to position [355, 0]
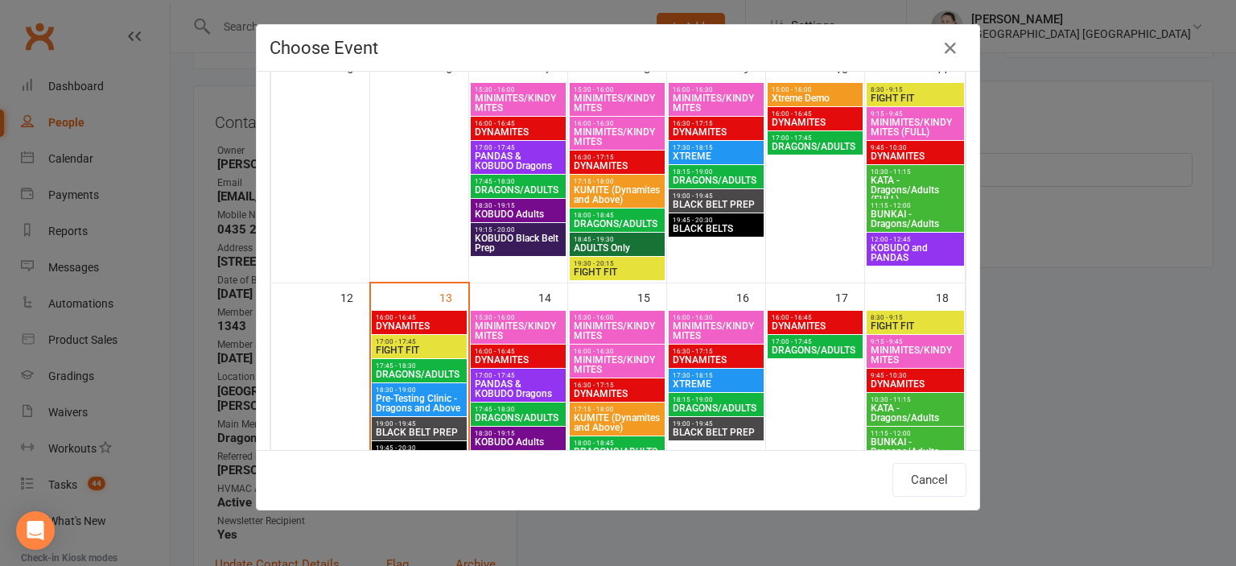
click at [909, 217] on span "BUNKAI - Dragons/Adults" at bounding box center [915, 218] width 91 height 19
type input "BUNKAI - Dragons/Adults - [DATE] 11:15:00 AM"
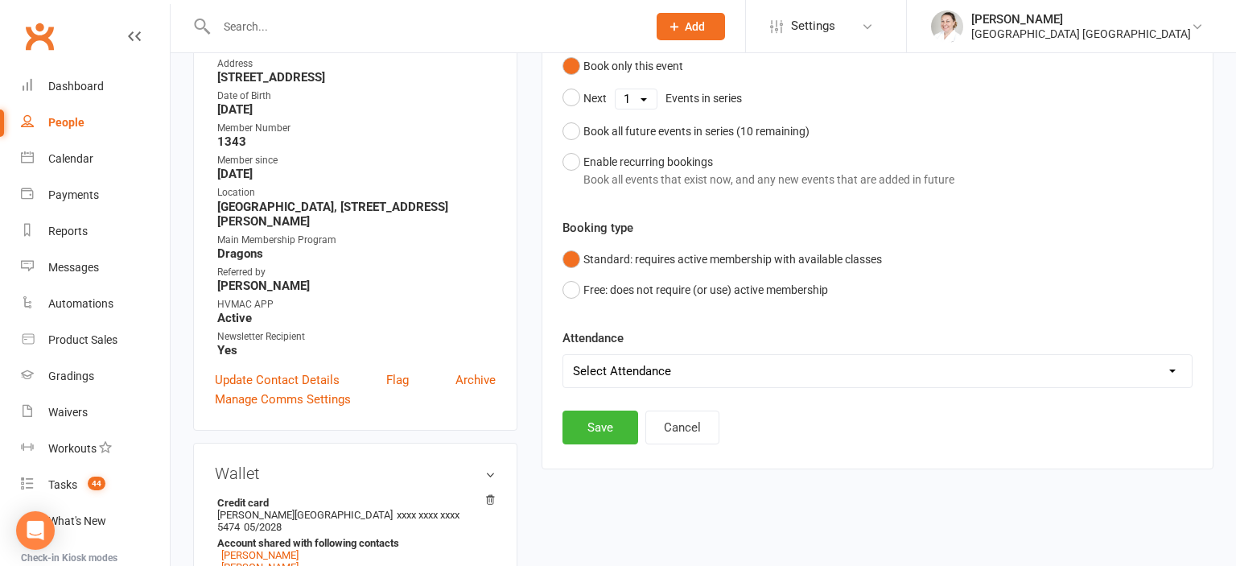
scroll to position [393, 0]
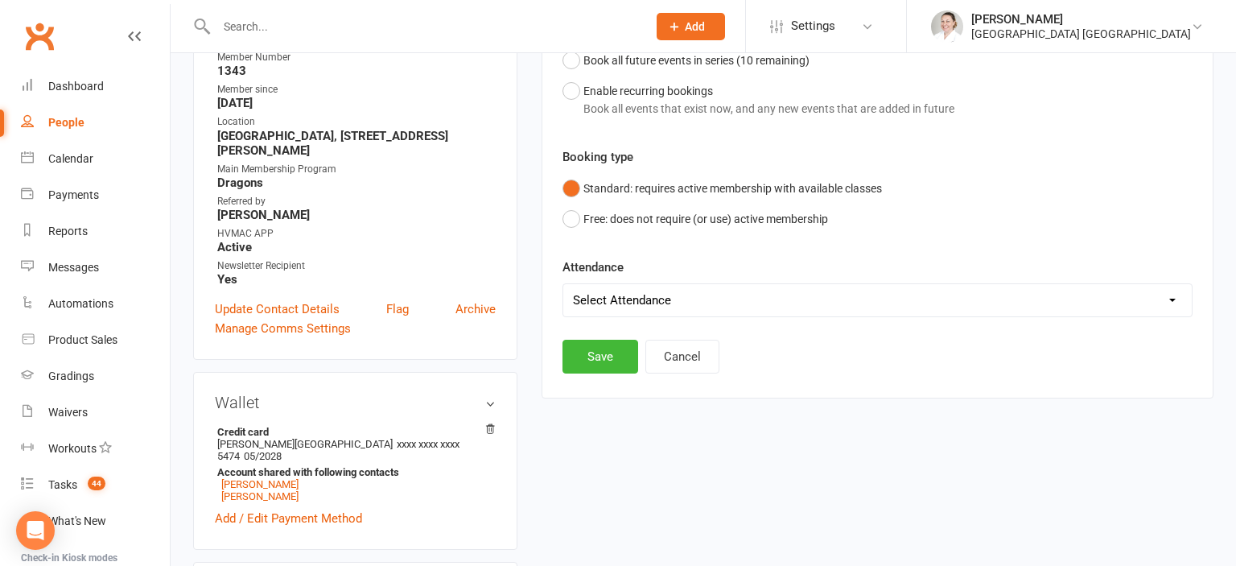
click at [563, 284] on select "Select Attendance Attended Absent" at bounding box center [877, 300] width 628 height 32
select select "0"
click option "Attended" at bounding box center [0, 0] width 0 height 0
click at [594, 362] on button "Save" at bounding box center [600, 357] width 76 height 34
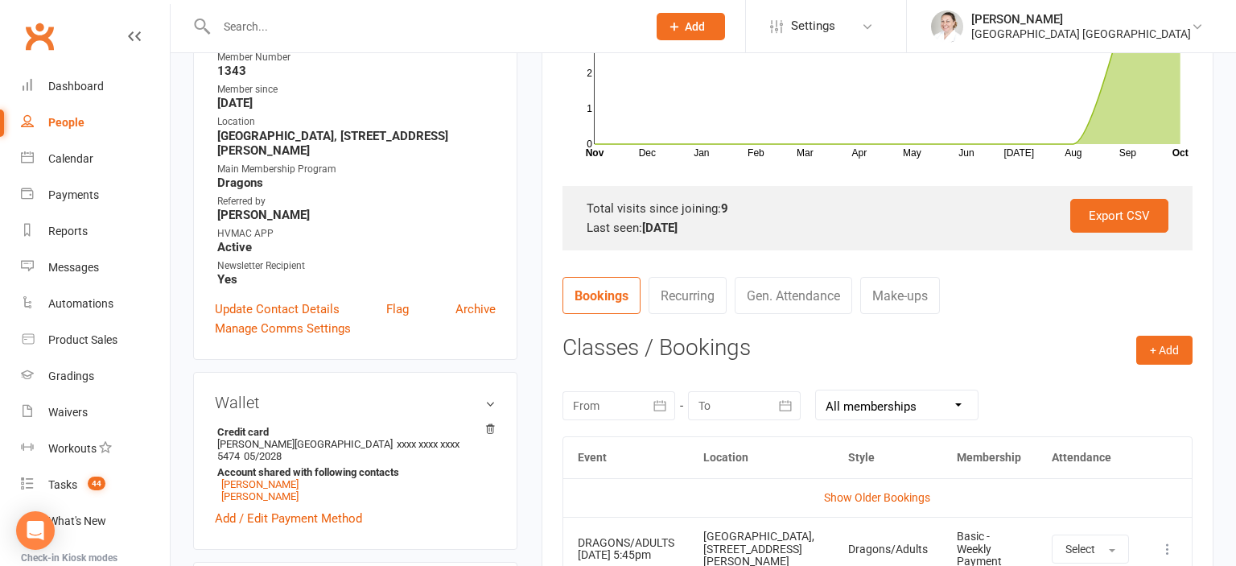
click at [249, 25] on input "text" at bounding box center [424, 26] width 424 height 23
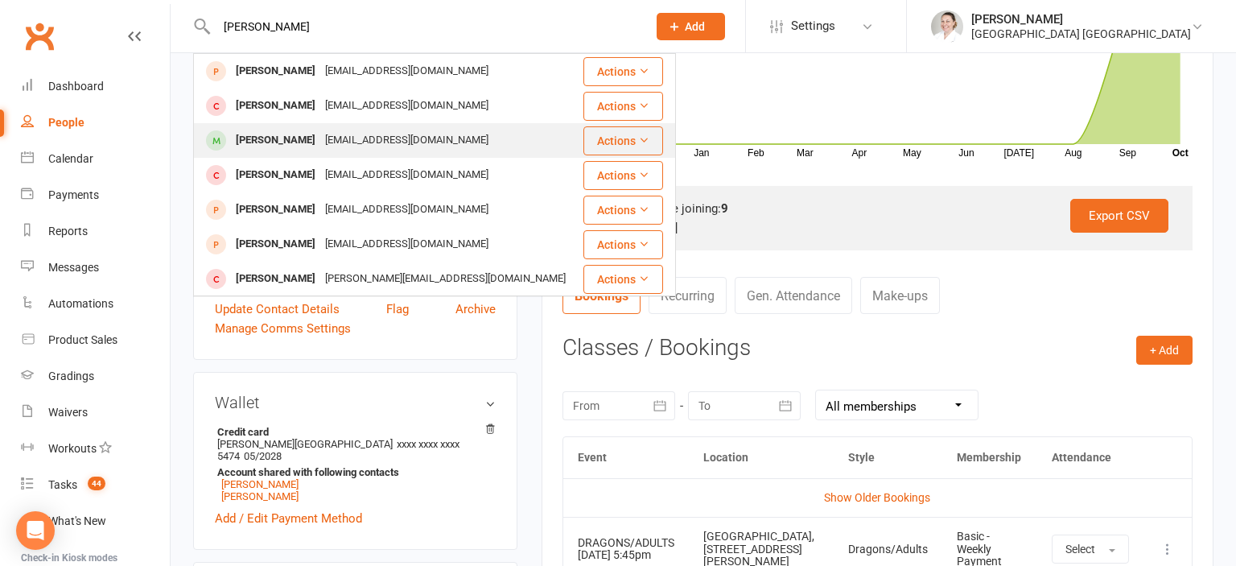
type input "[PERSON_NAME]"
click at [296, 133] on div "[PERSON_NAME]" at bounding box center [275, 140] width 89 height 23
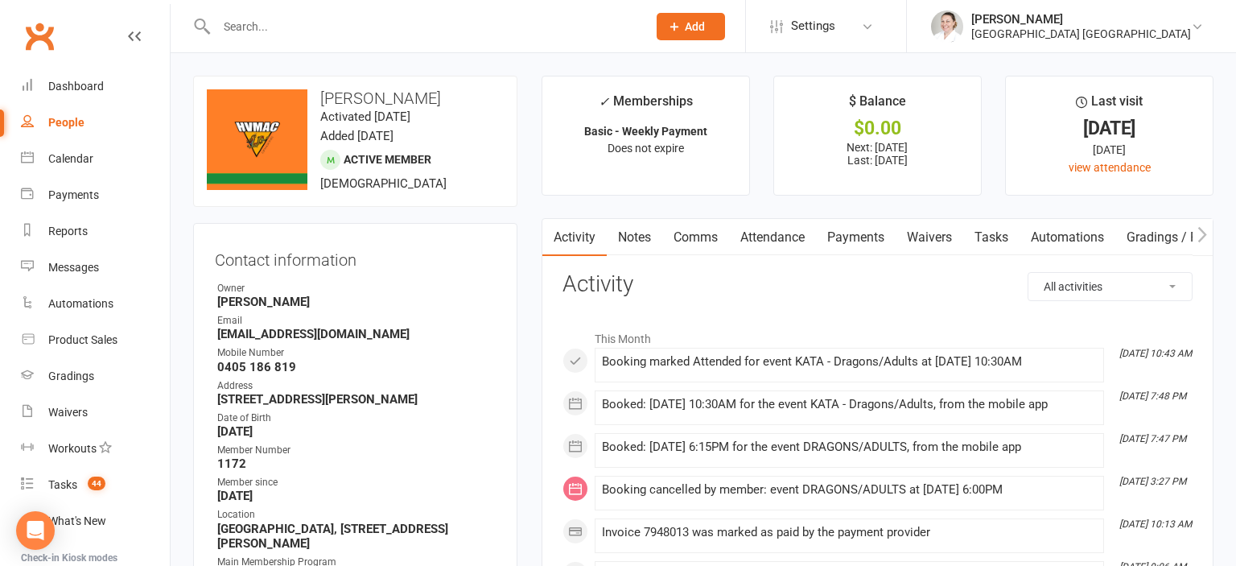
click at [790, 237] on link "Attendance" at bounding box center [772, 237] width 87 height 37
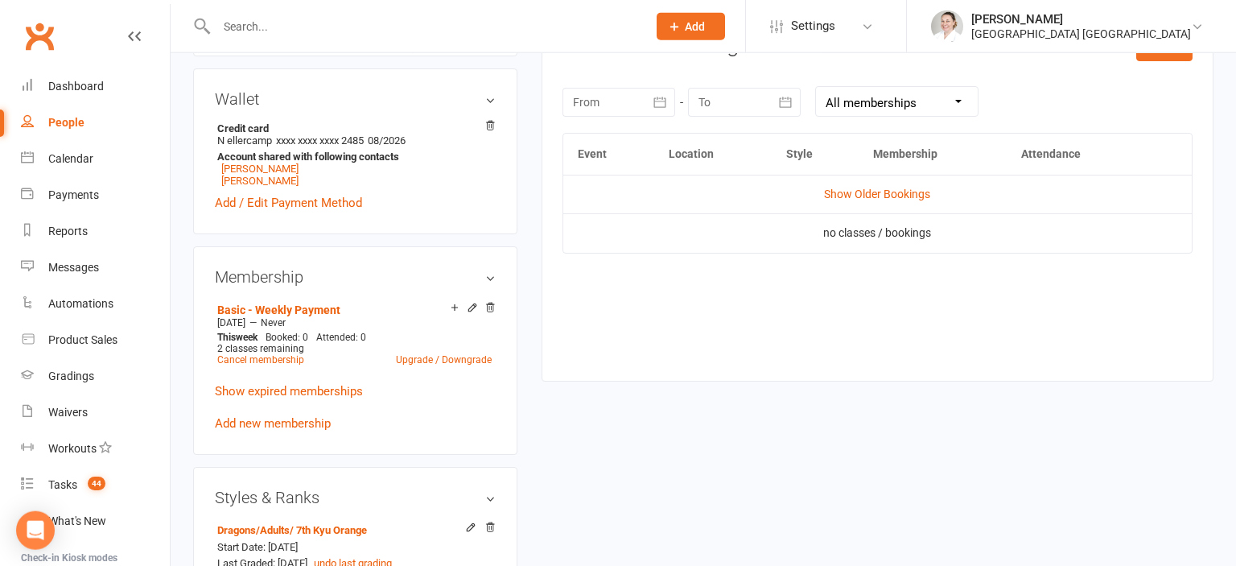
scroll to position [595, 0]
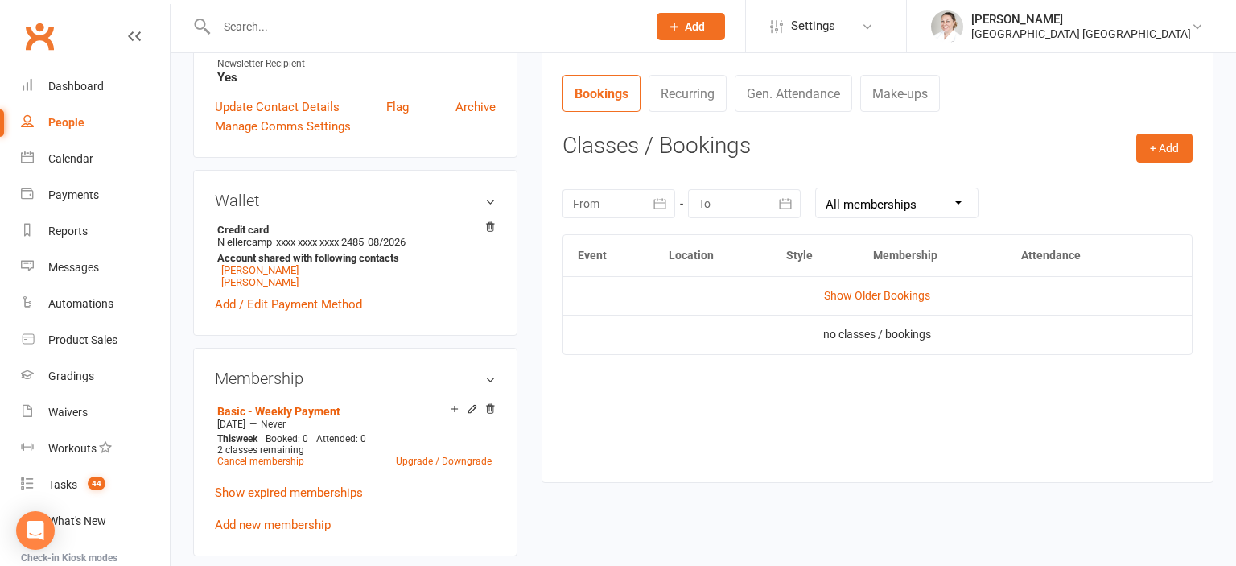
click at [665, 202] on icon "button" at bounding box center [660, 203] width 12 height 10
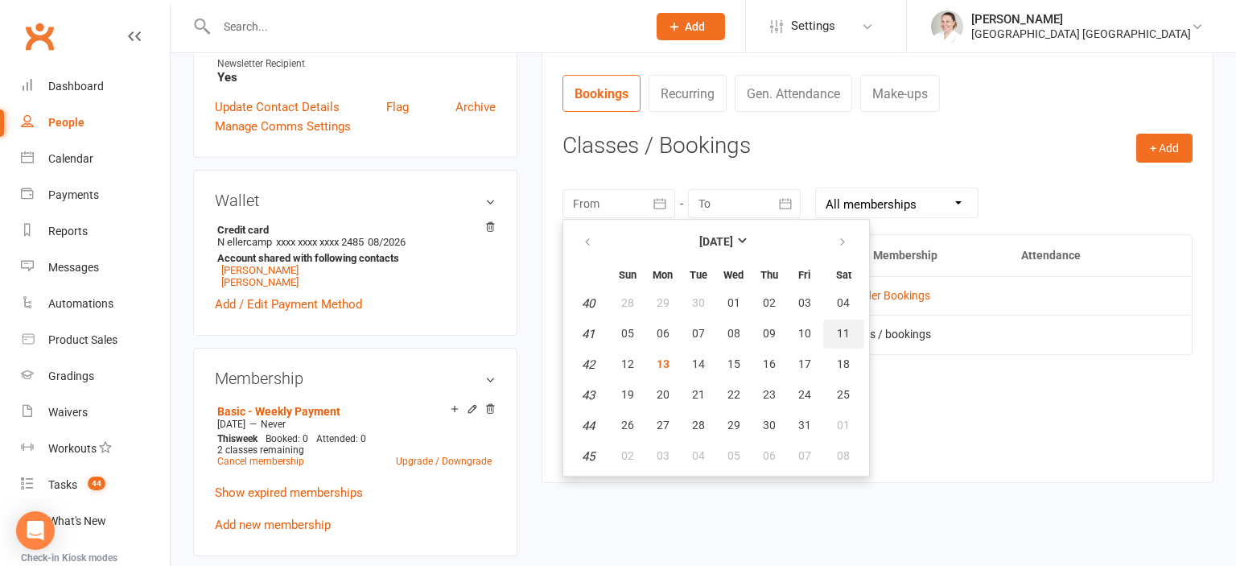
click at [841, 340] on button "11" at bounding box center [843, 333] width 41 height 29
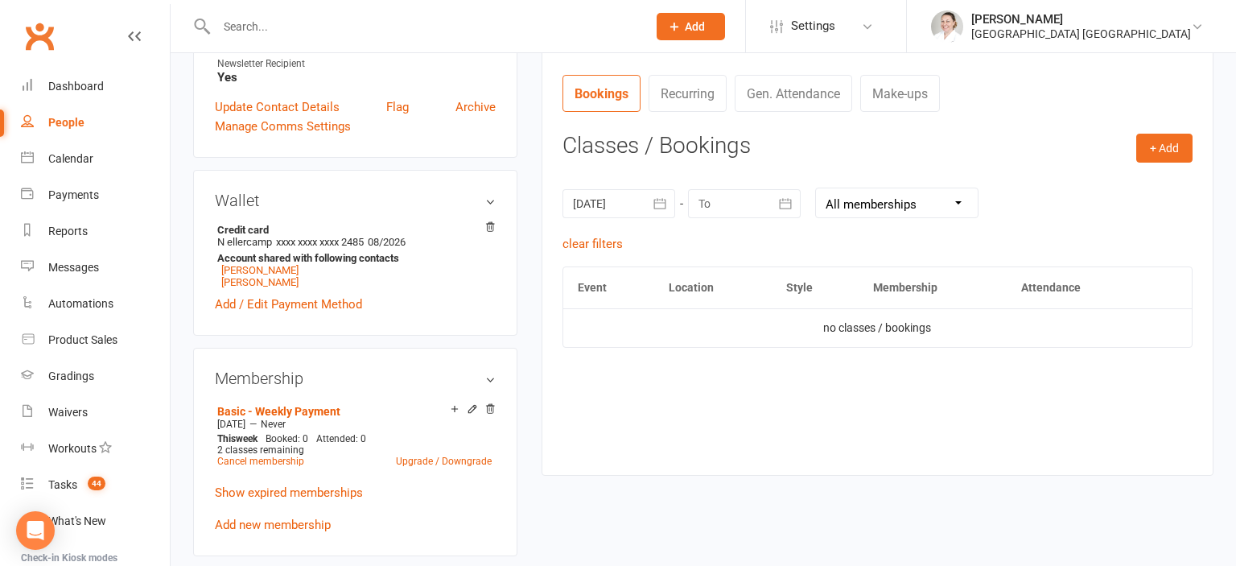
click at [665, 207] on icon "button" at bounding box center [660, 204] width 16 height 16
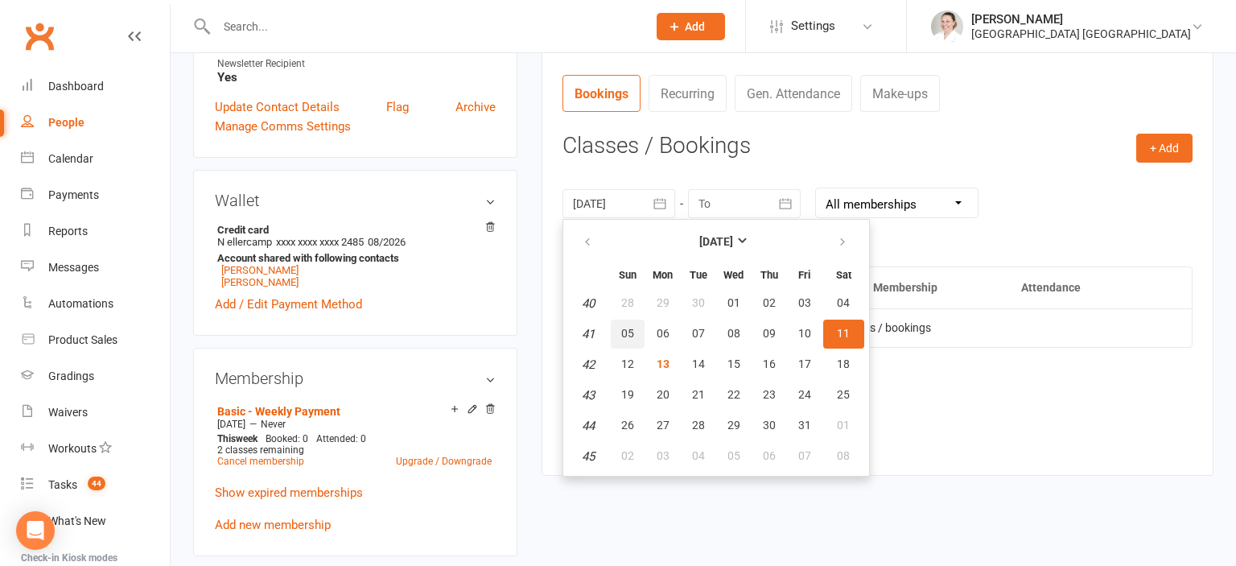
click at [626, 333] on span "05" at bounding box center [627, 333] width 13 height 13
type input "[DATE]"
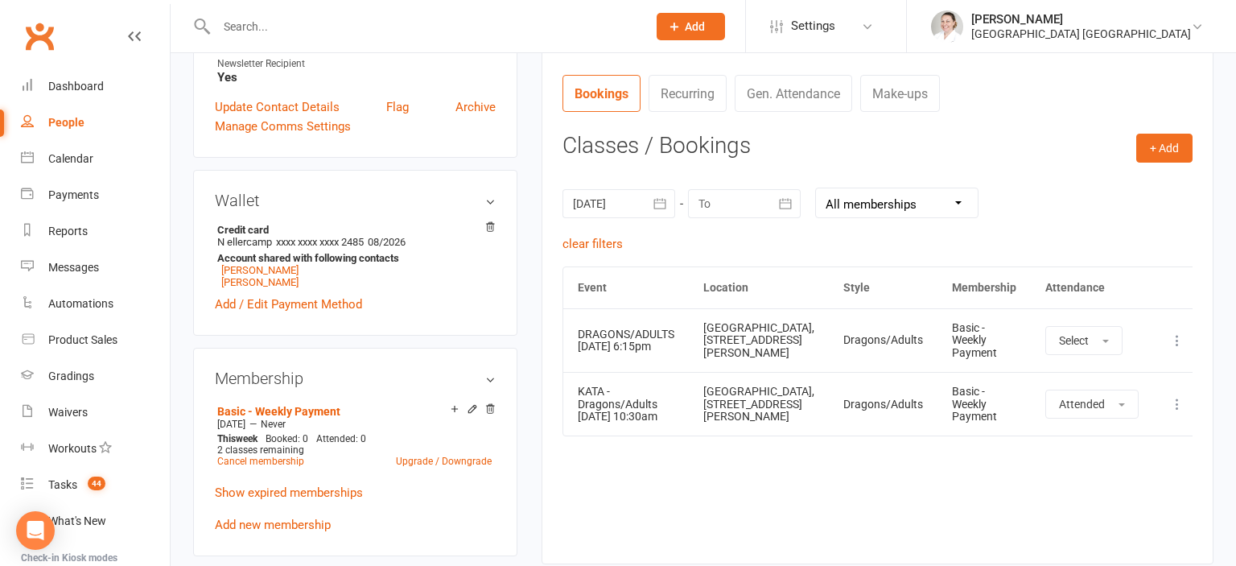
click at [274, 32] on input "text" at bounding box center [424, 26] width 424 height 23
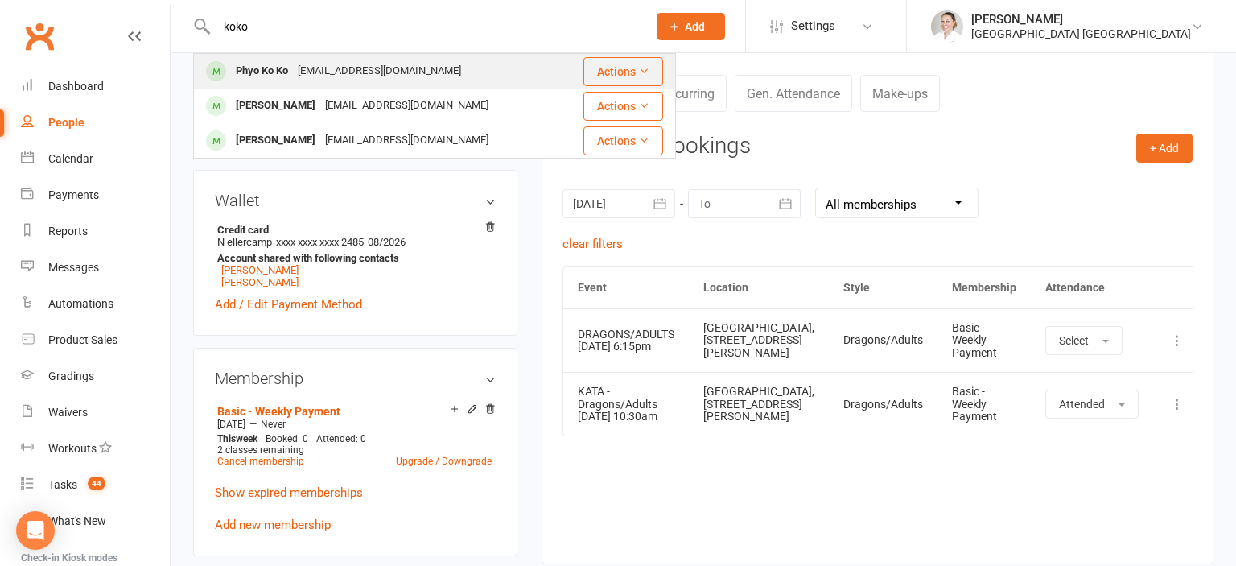
type input "koko"
click at [266, 73] on div "Phyo Ko Ko" at bounding box center [262, 71] width 62 height 23
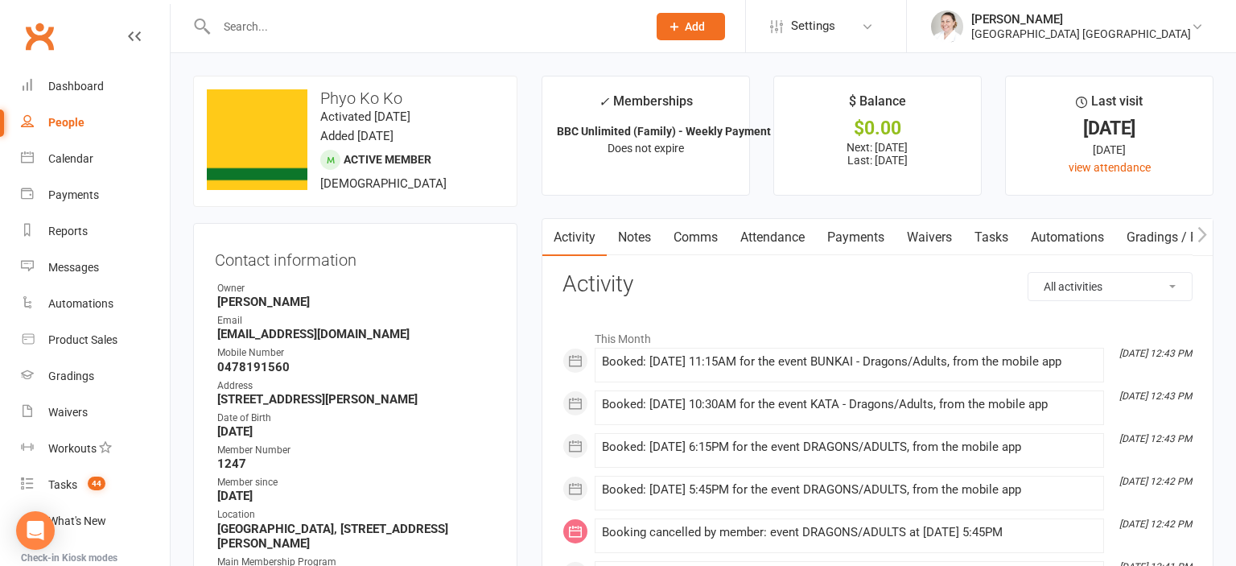
click at [232, 34] on input "text" at bounding box center [424, 26] width 424 height 23
click at [77, 97] on link "Dashboard" at bounding box center [95, 86] width 149 height 36
